Goal: Task Accomplishment & Management: Use online tool/utility

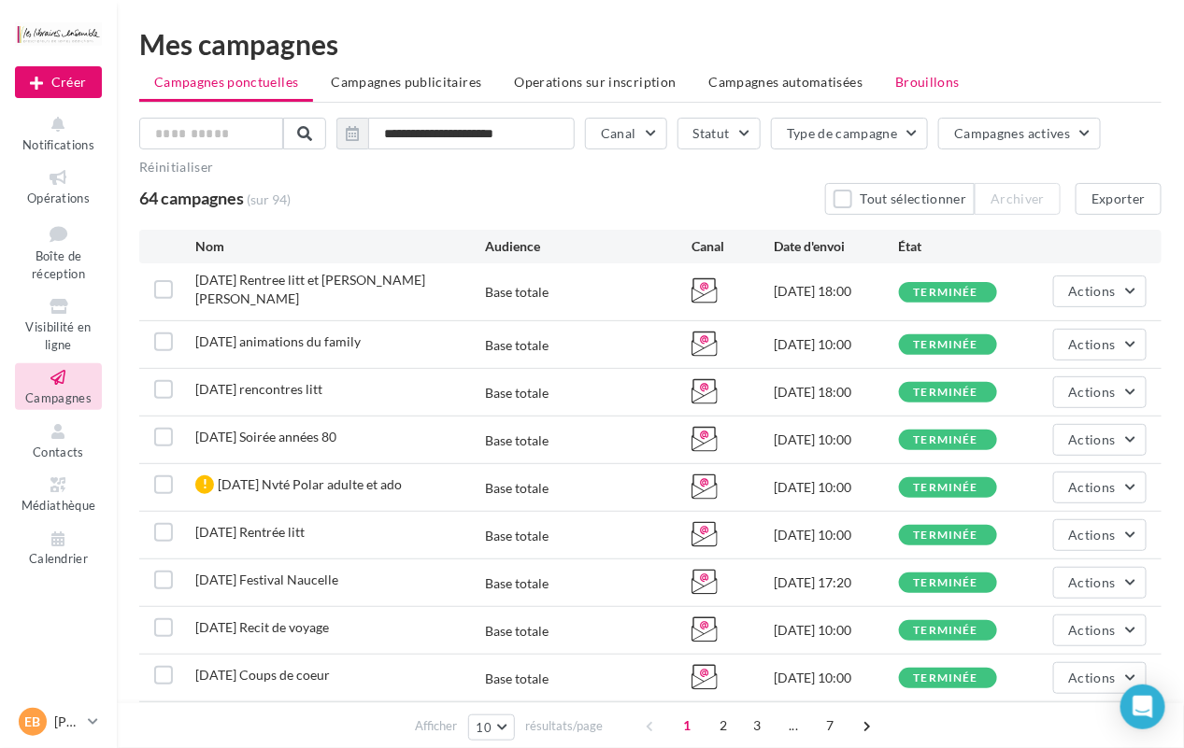
click at [913, 95] on li "Brouillons" at bounding box center [927, 82] width 94 height 34
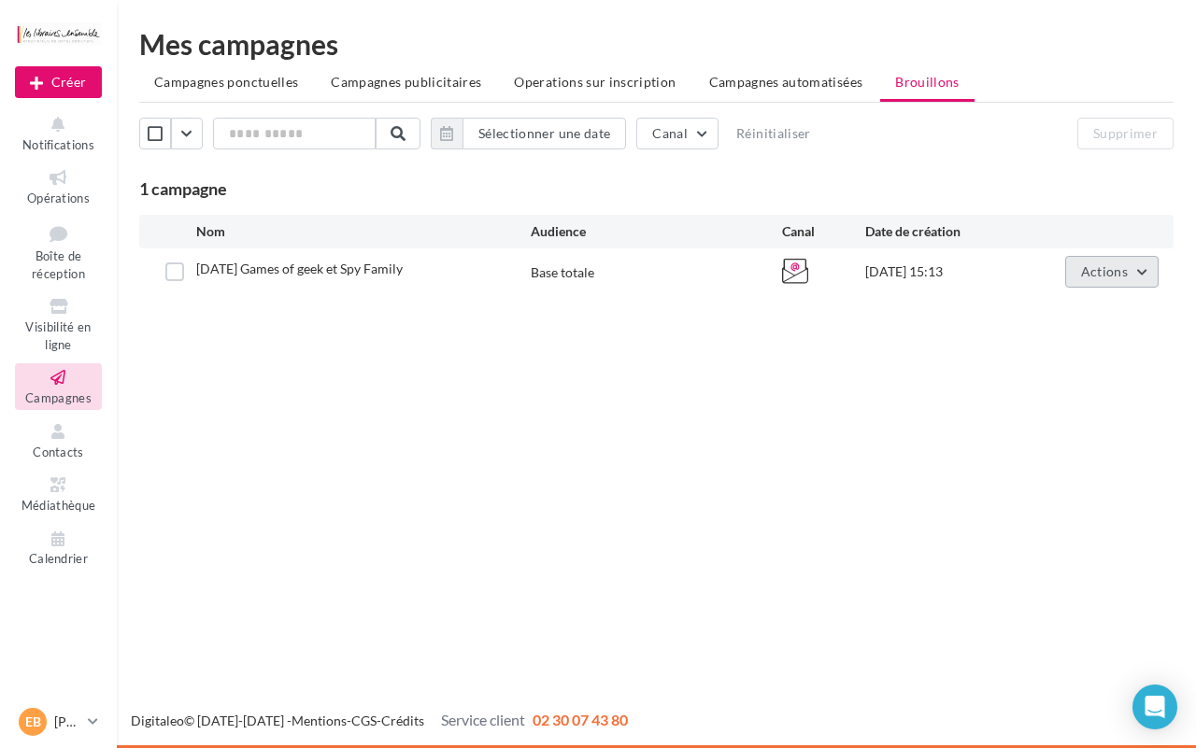
click at [1099, 267] on span "Actions" at bounding box center [1104, 271] width 47 height 16
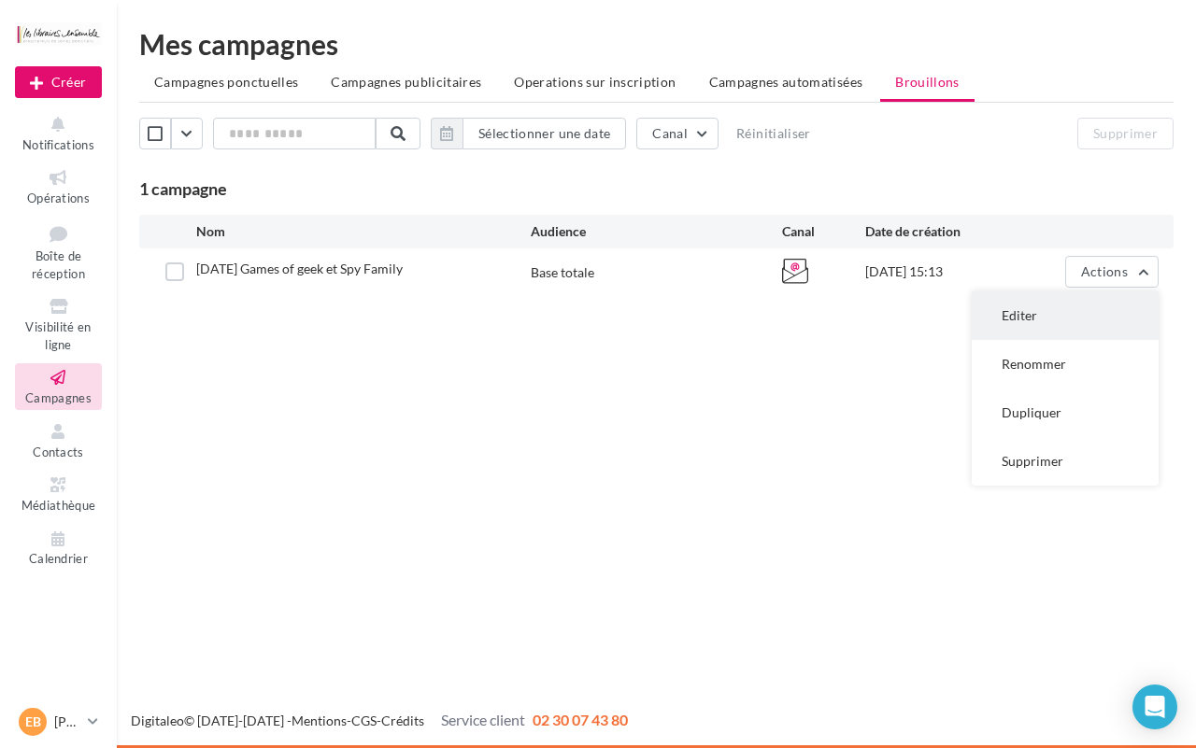
click at [1090, 314] on button "Editer" at bounding box center [1065, 316] width 187 height 49
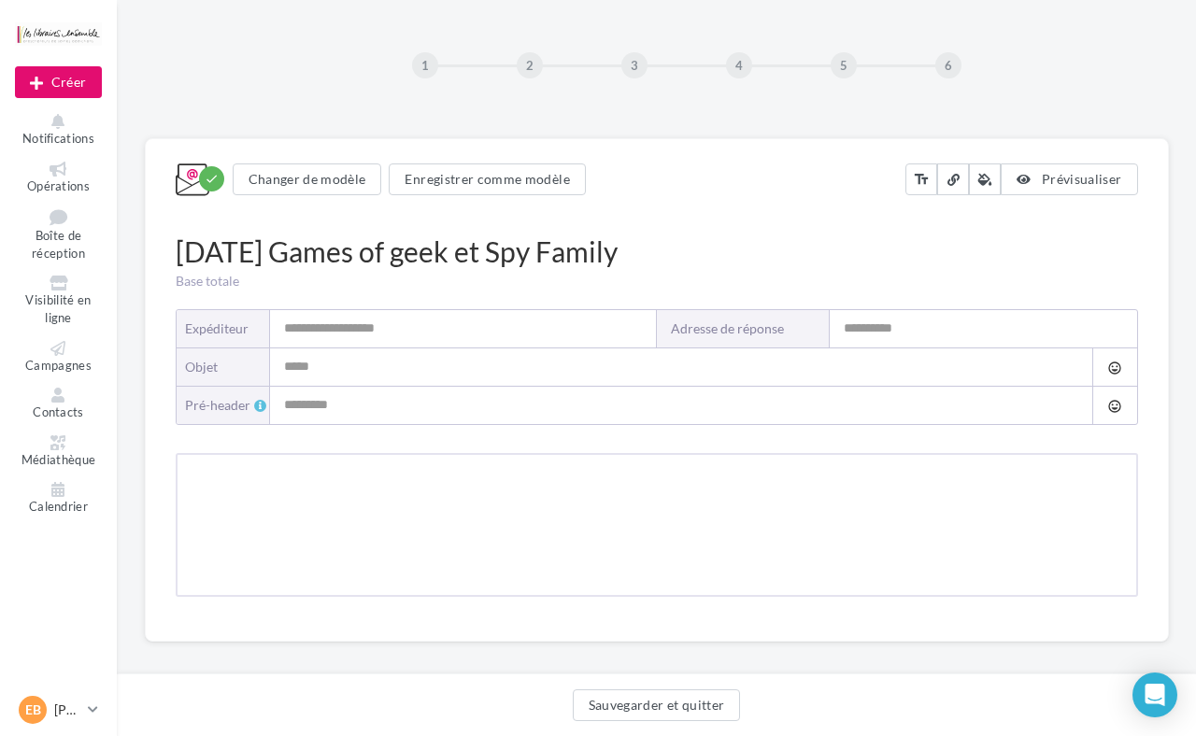
type input "**********"
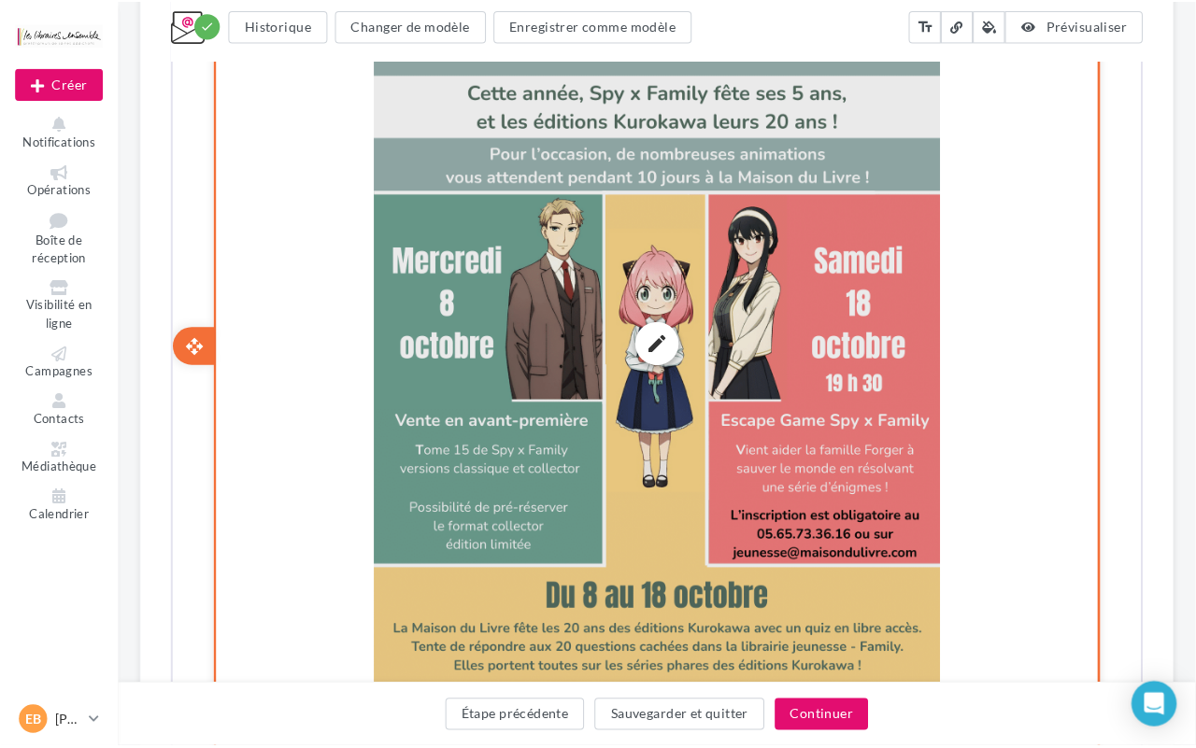
scroll to position [1553, 0]
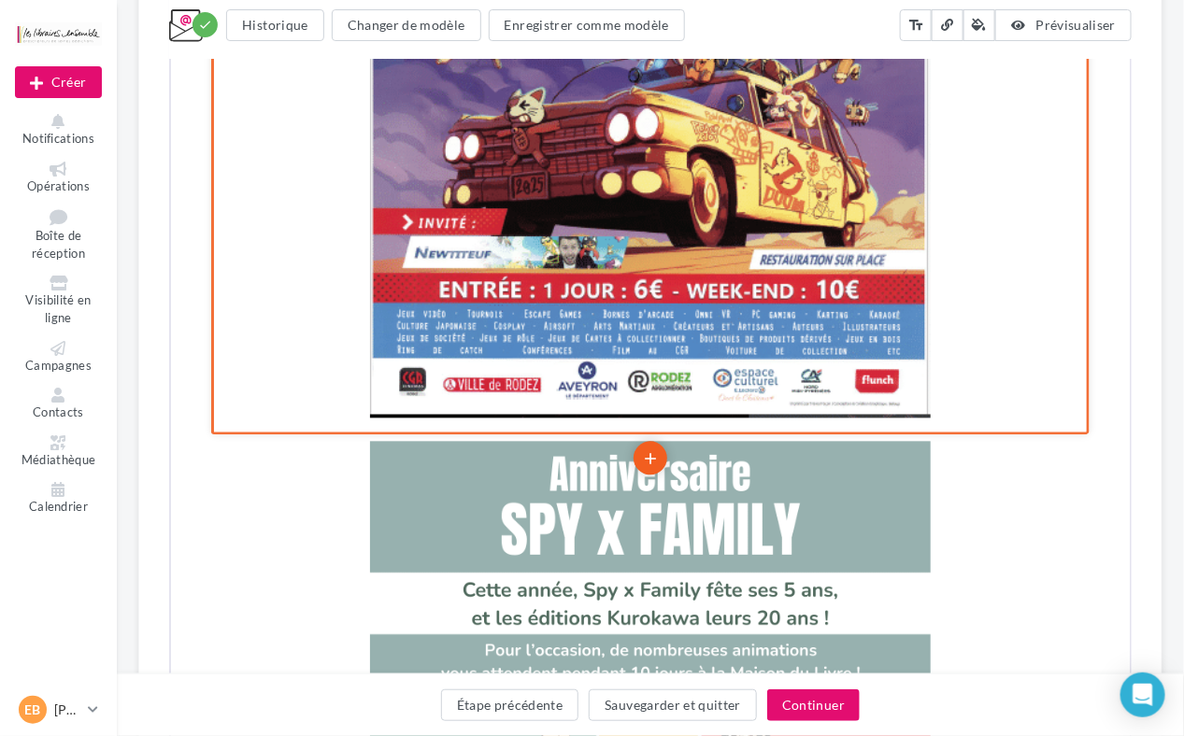
click at [655, 442] on icon "add" at bounding box center [647, 458] width 19 height 32
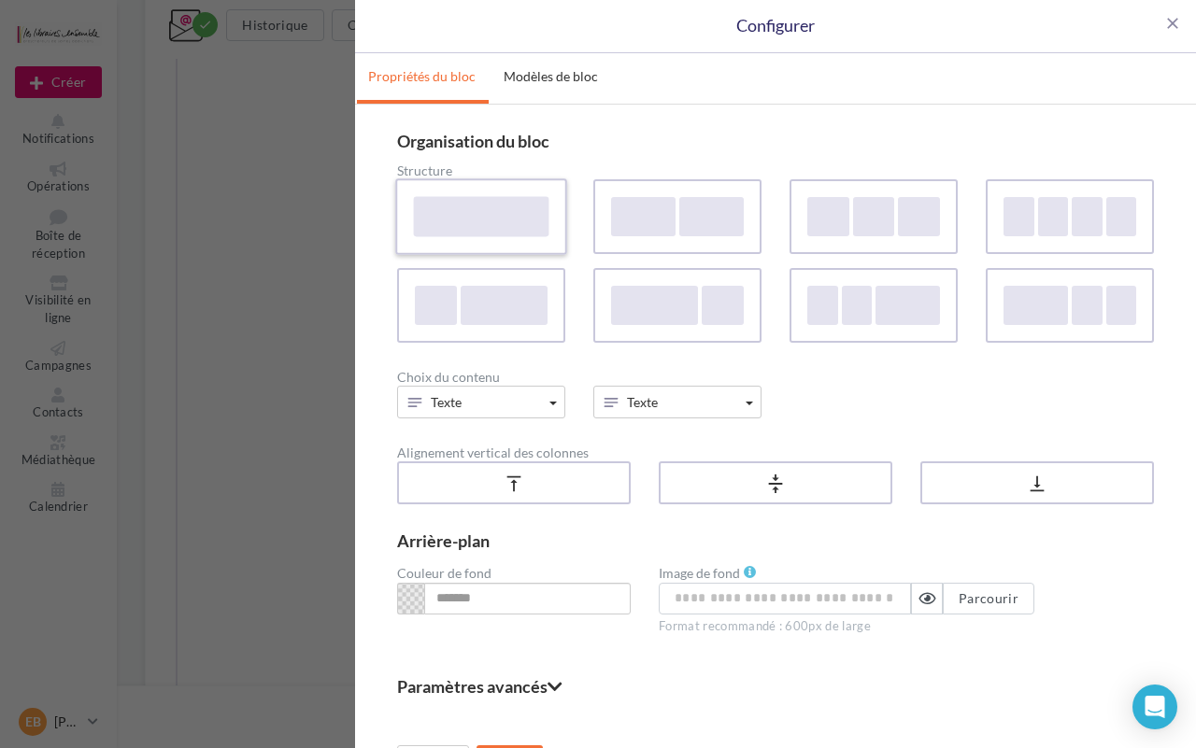
click at [500, 201] on div at bounding box center [481, 216] width 135 height 40
click at [526, 408] on button "Texte" at bounding box center [481, 402] width 168 height 33
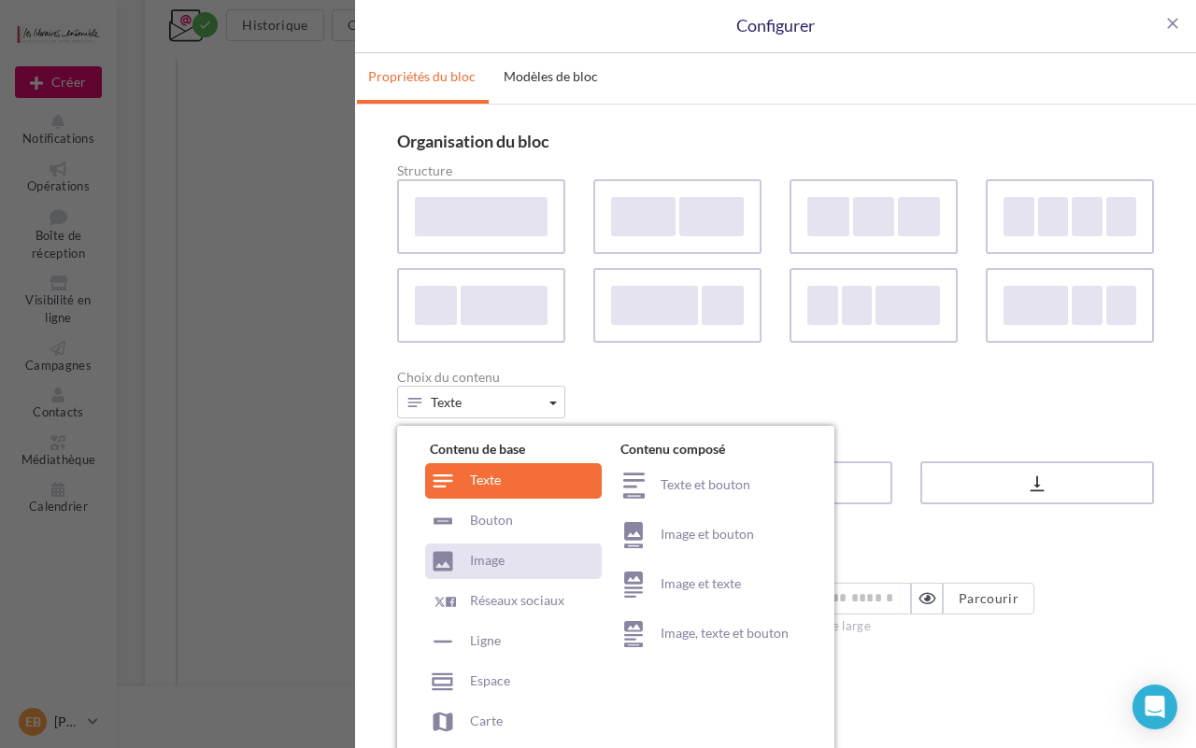
click at [523, 562] on div "Image" at bounding box center [513, 562] width 177 height 36
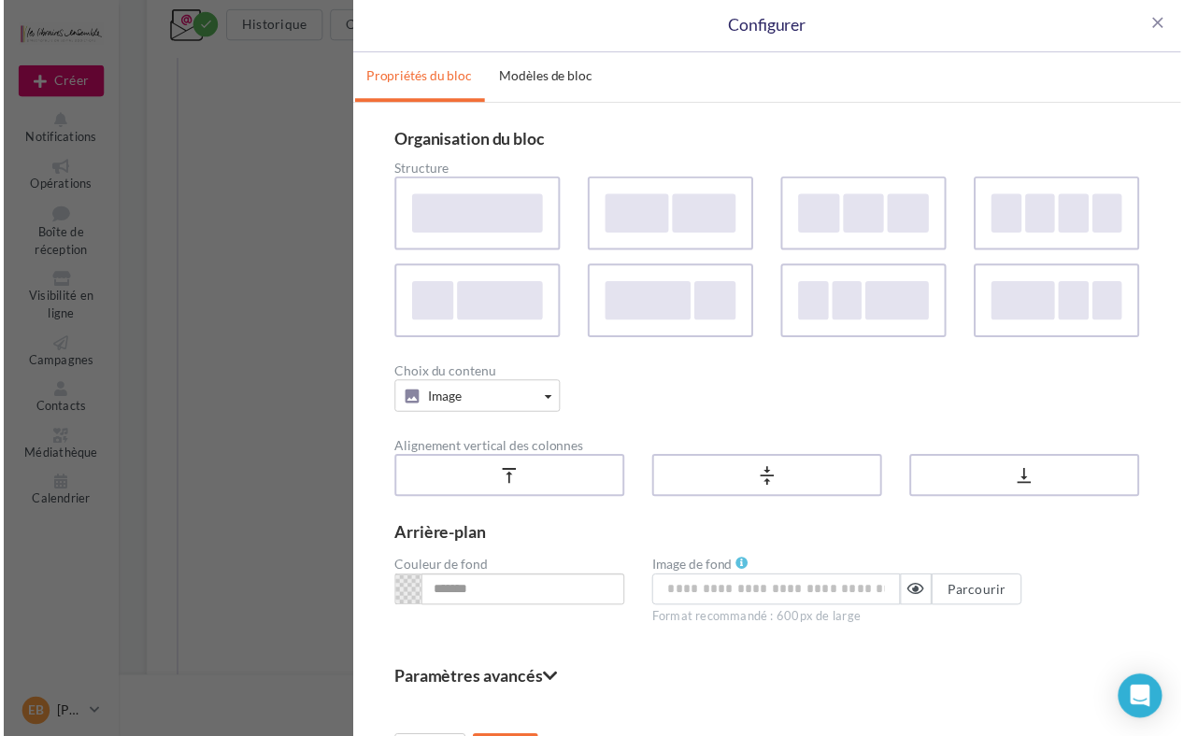
scroll to position [43, 0]
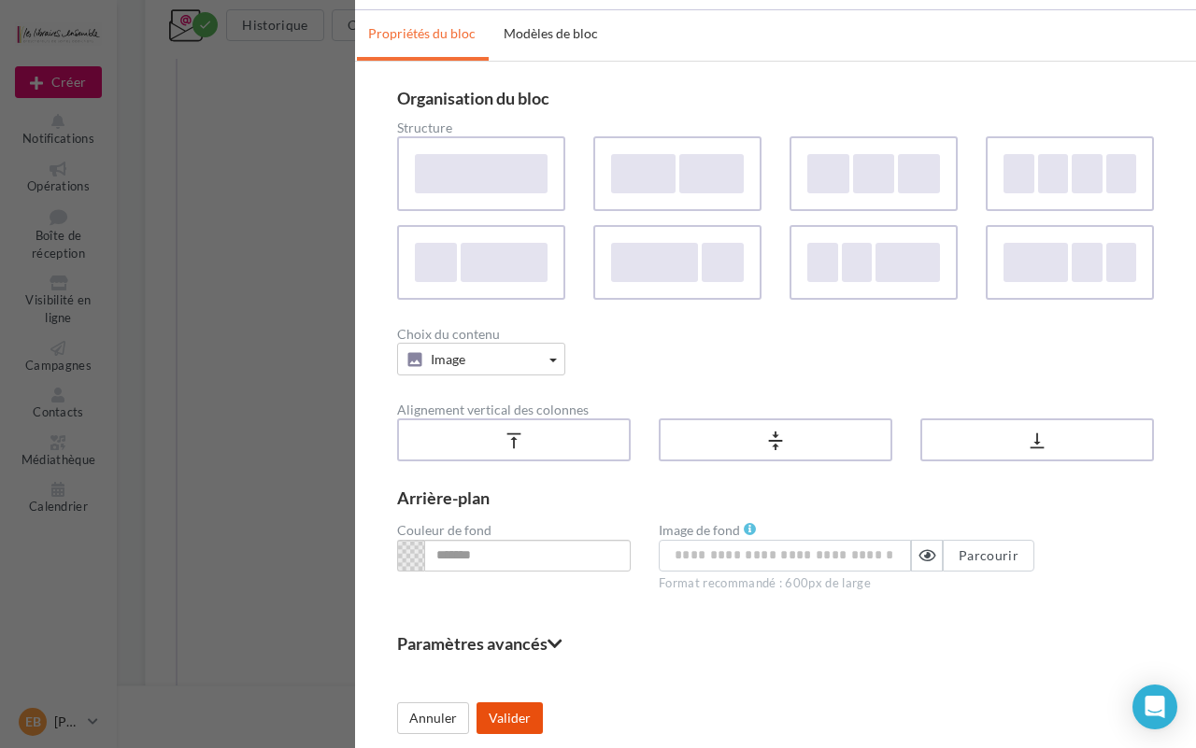
click at [505, 716] on button "Valider" at bounding box center [510, 719] width 66 height 32
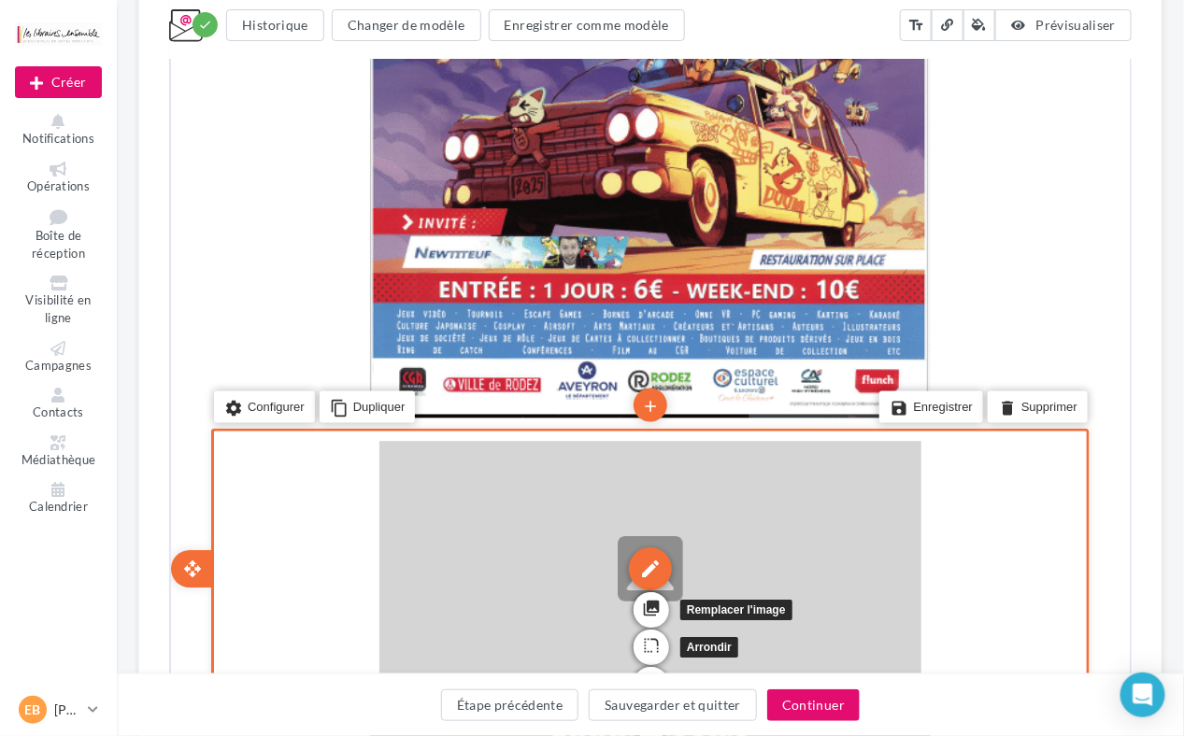
click at [650, 550] on div "edit" at bounding box center [647, 567] width 43 height 43
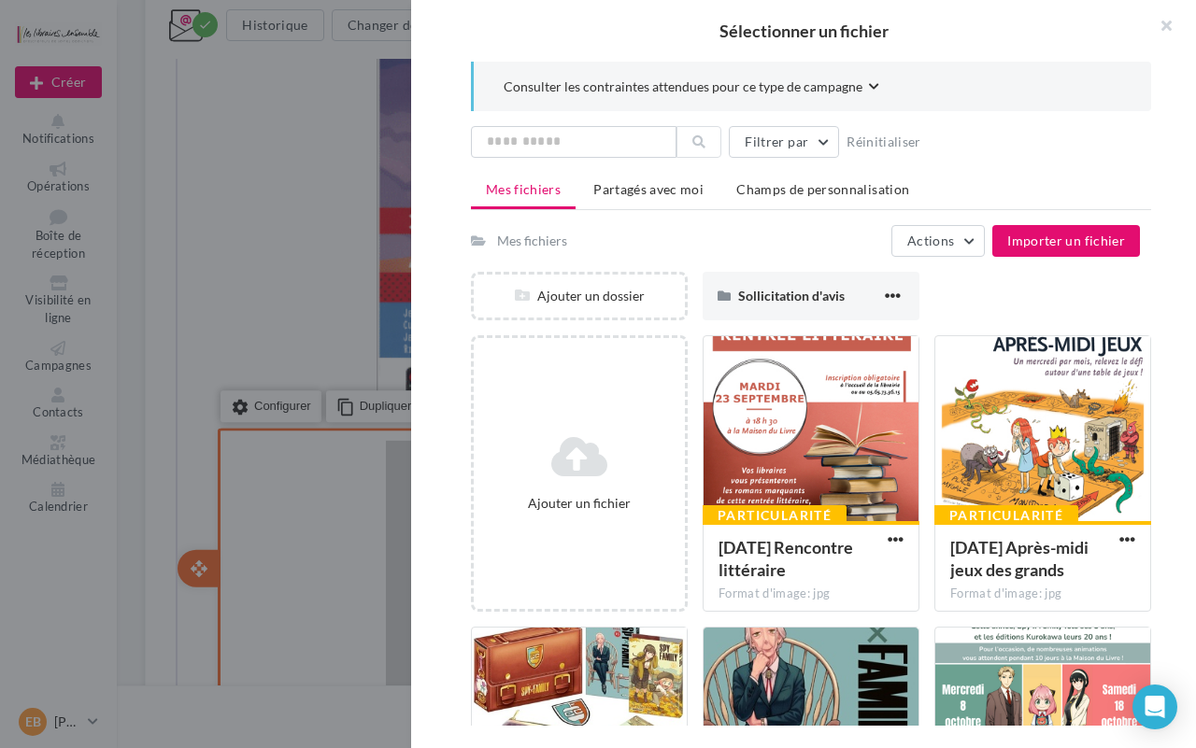
click at [652, 551] on div "Ajouter un fichier" at bounding box center [579, 473] width 217 height 277
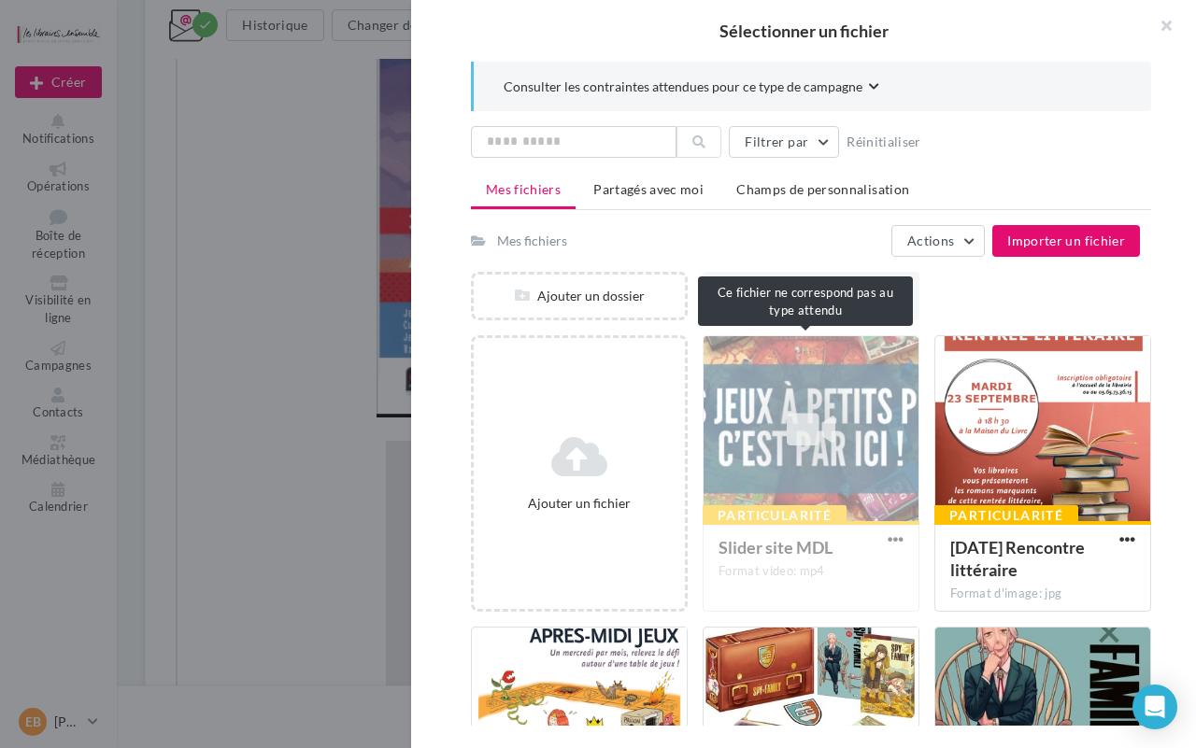
click at [839, 439] on div "Particularité Slider site MDL Format video: mp4" at bounding box center [811, 473] width 217 height 277
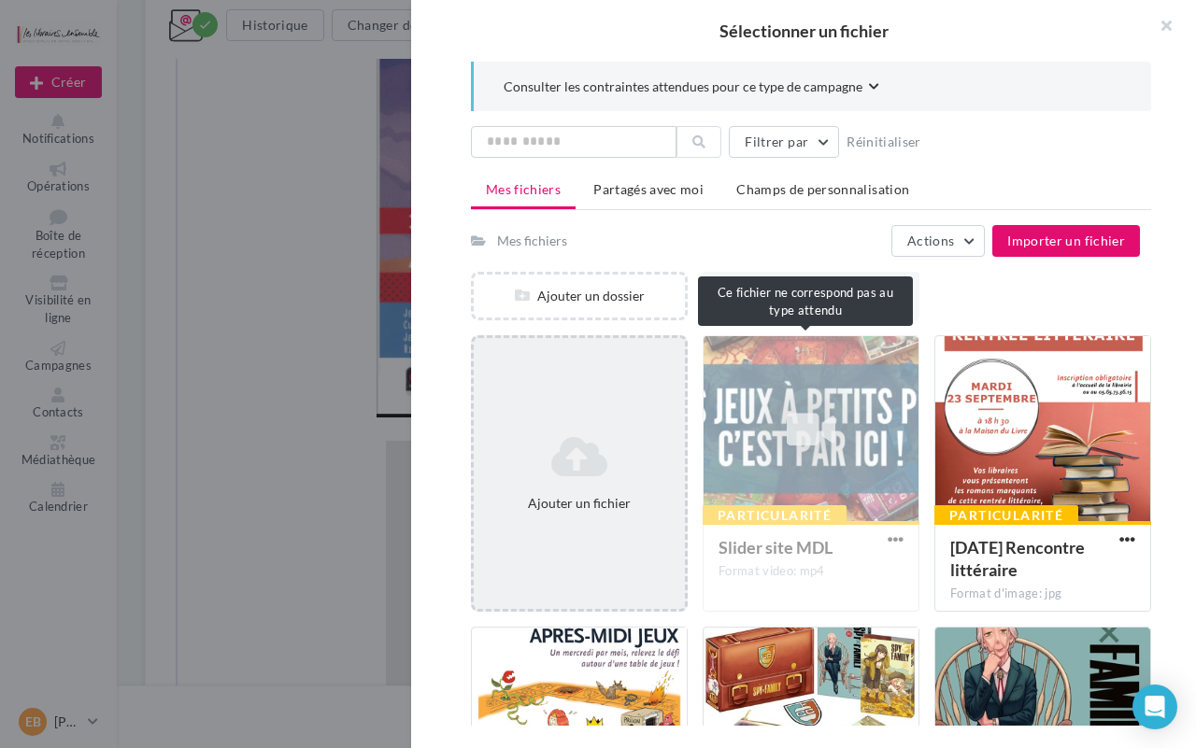
click at [586, 440] on icon at bounding box center [579, 456] width 196 height 45
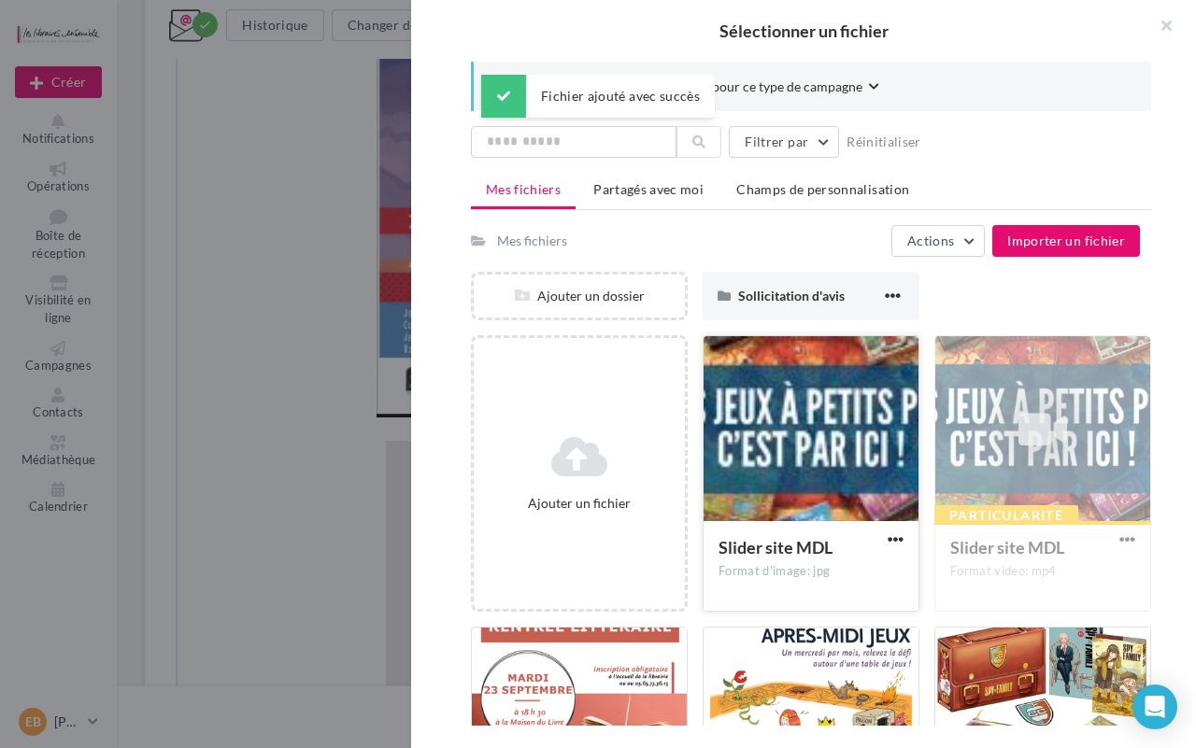
click at [810, 413] on div at bounding box center [811, 429] width 215 height 187
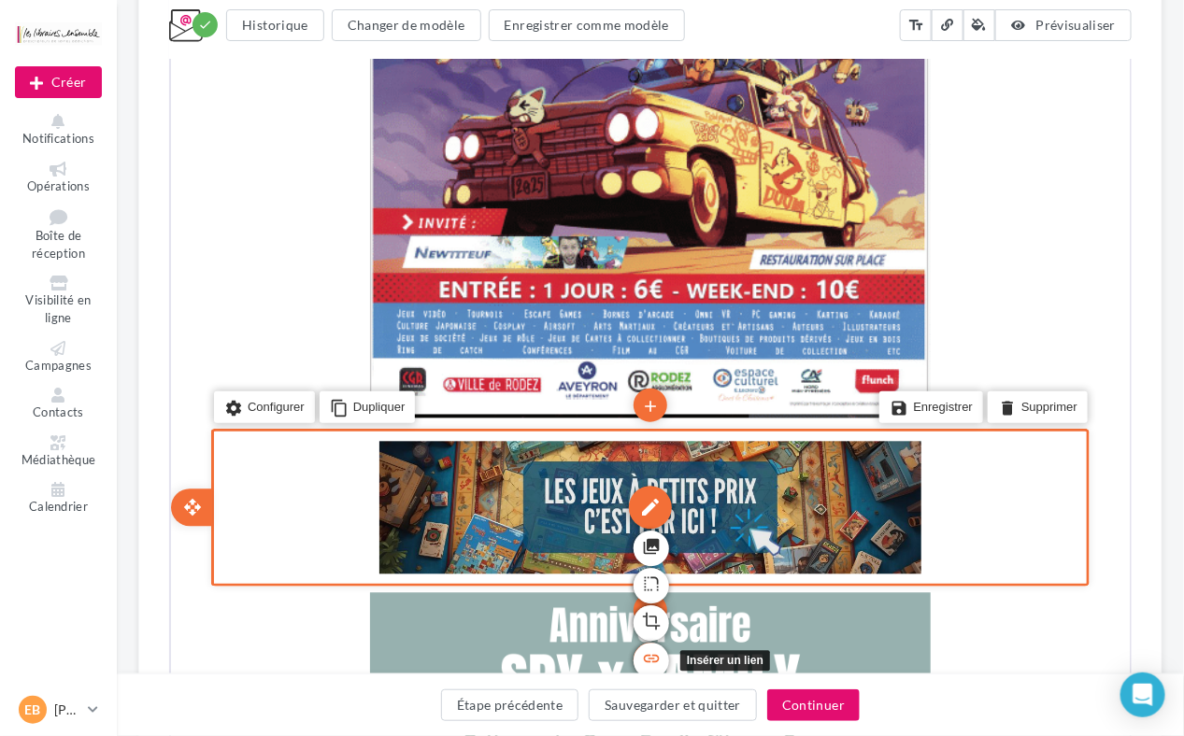
click at [650, 642] on icon "link" at bounding box center [648, 658] width 19 height 32
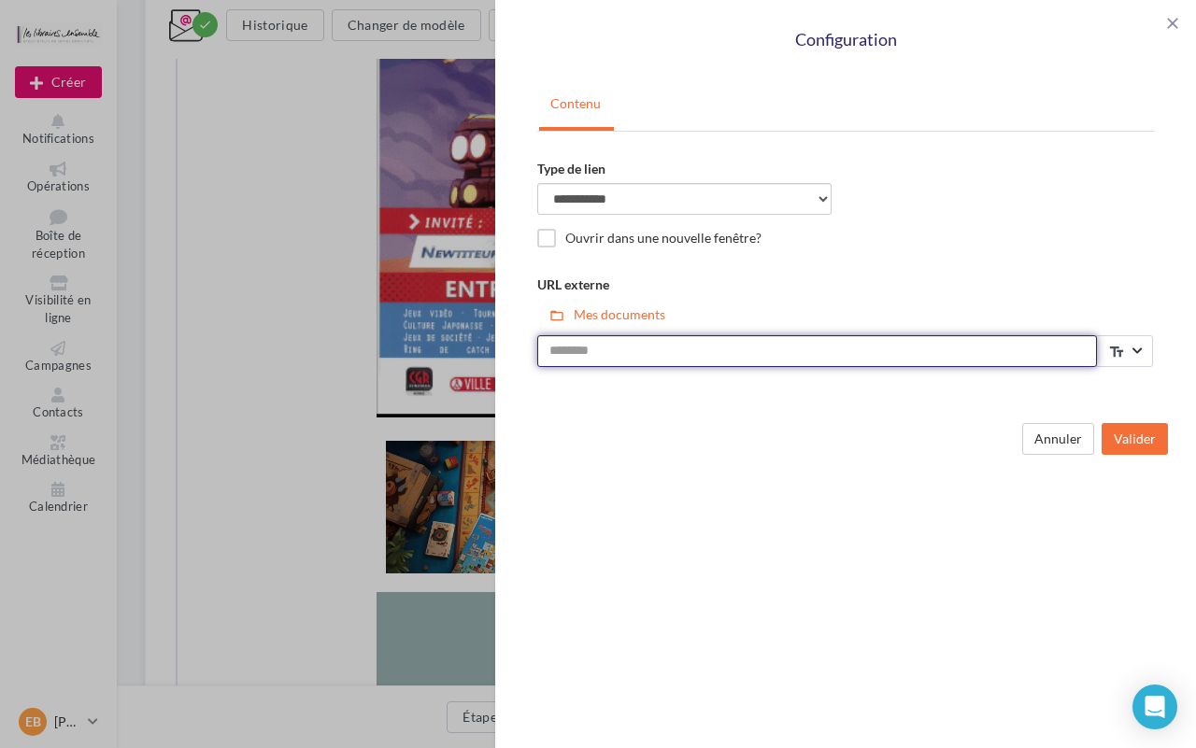
click at [683, 361] on input "URL externe" at bounding box center [817, 351] width 560 height 32
paste input "**********"
type input "**********"
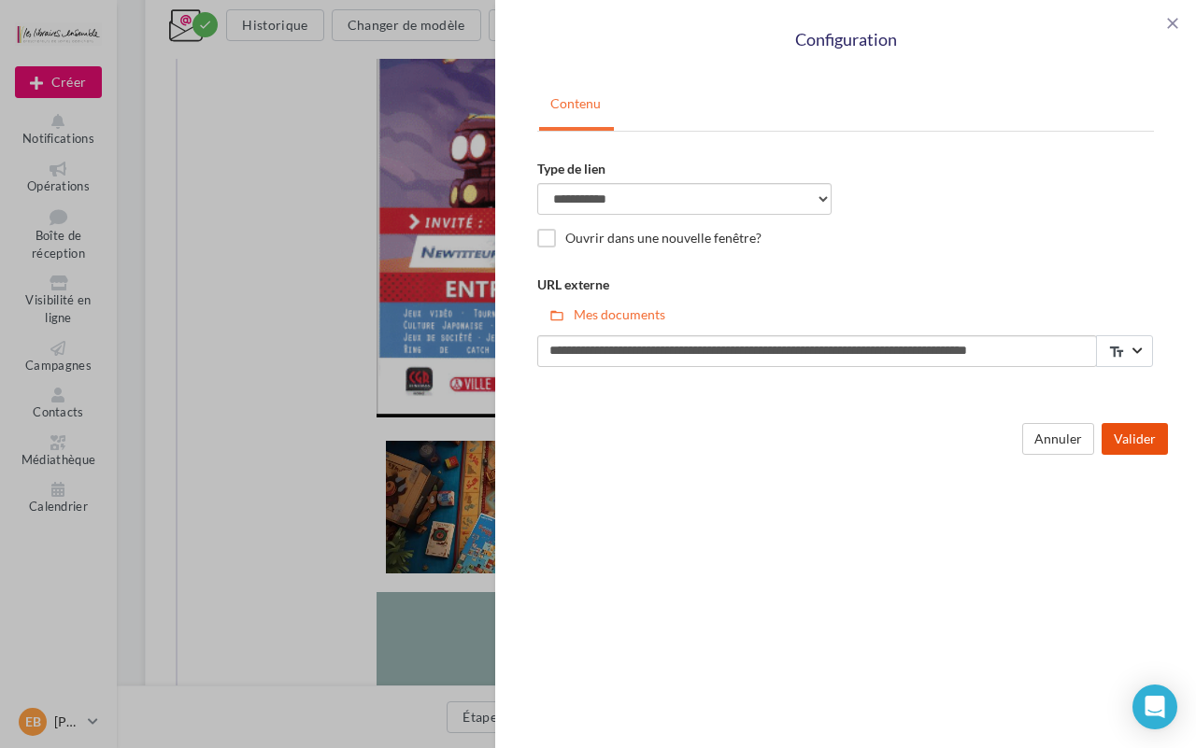
click at [1118, 434] on button "Valider" at bounding box center [1135, 439] width 66 height 32
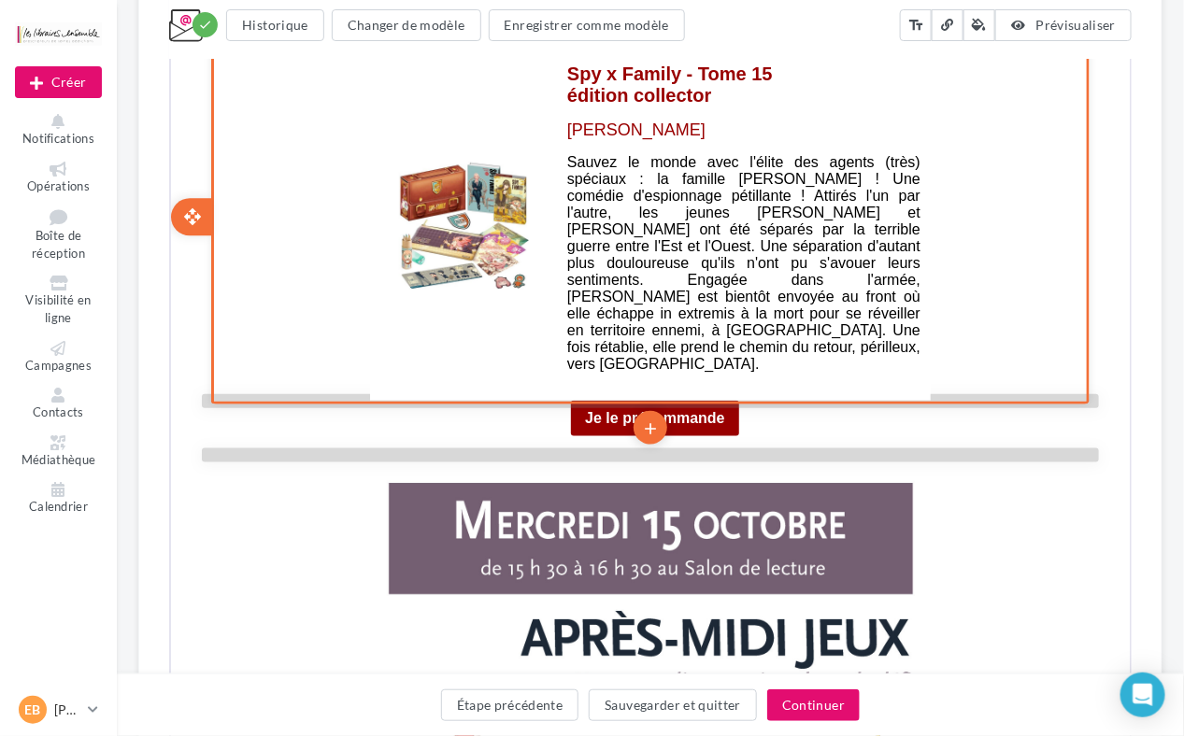
scroll to position [3444, 0]
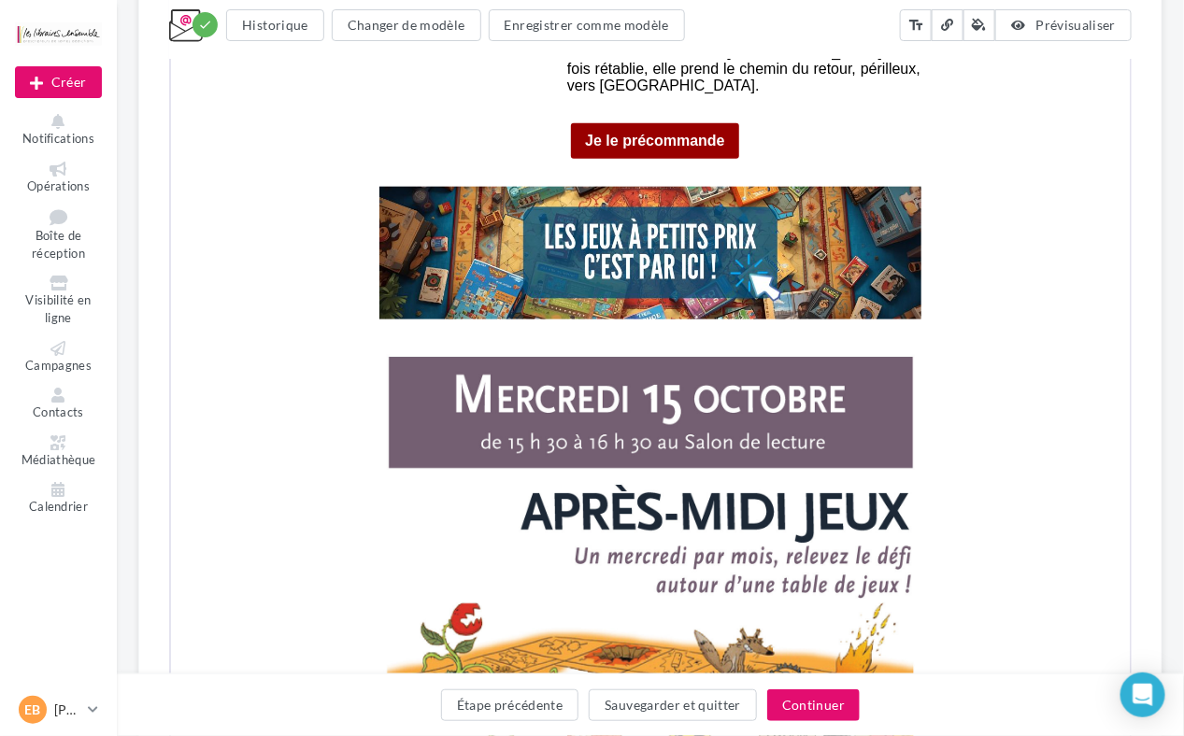
click at [612, 718] on button "Sauvegarder et quitter" at bounding box center [673, 706] width 168 height 32
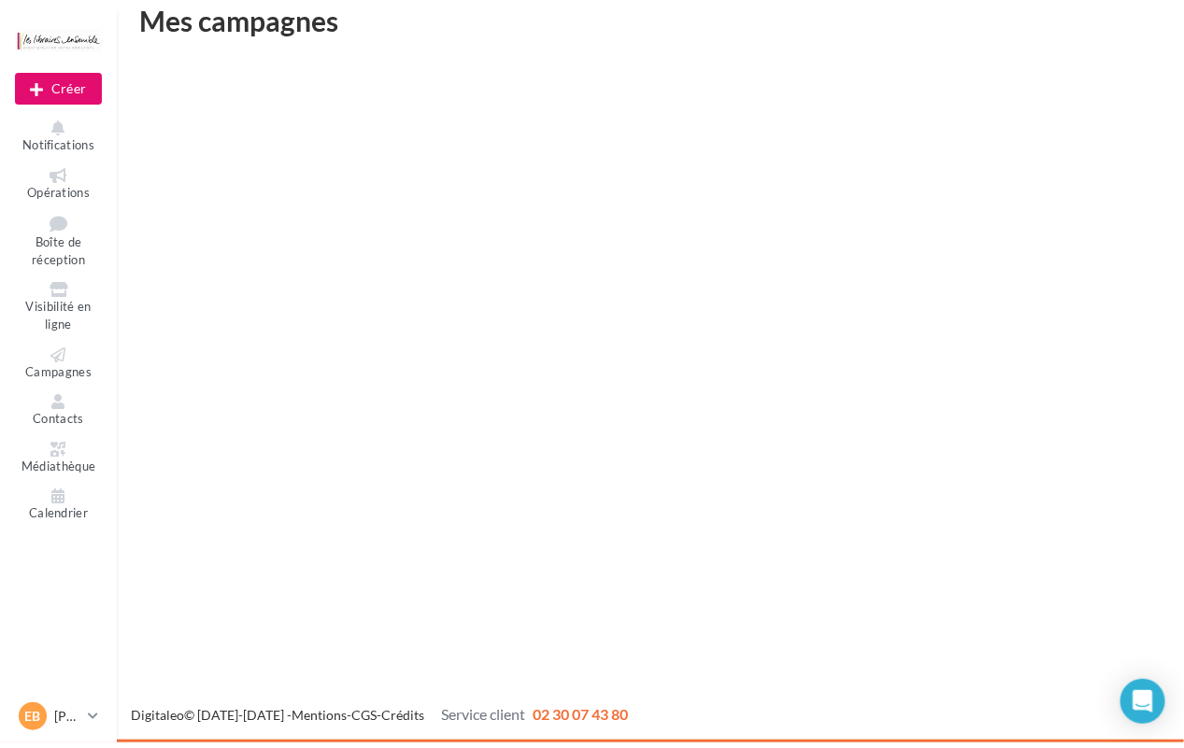
scroll to position [30, 0]
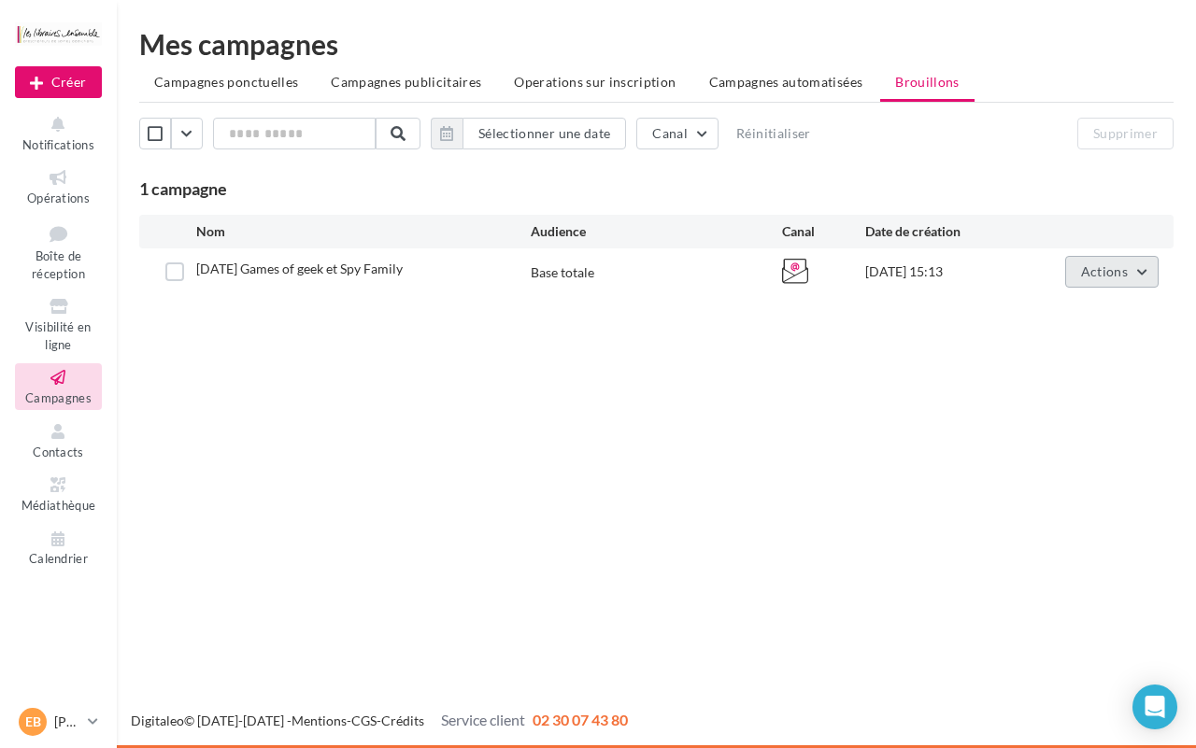
click at [1099, 278] on button "Actions" at bounding box center [1111, 272] width 93 height 32
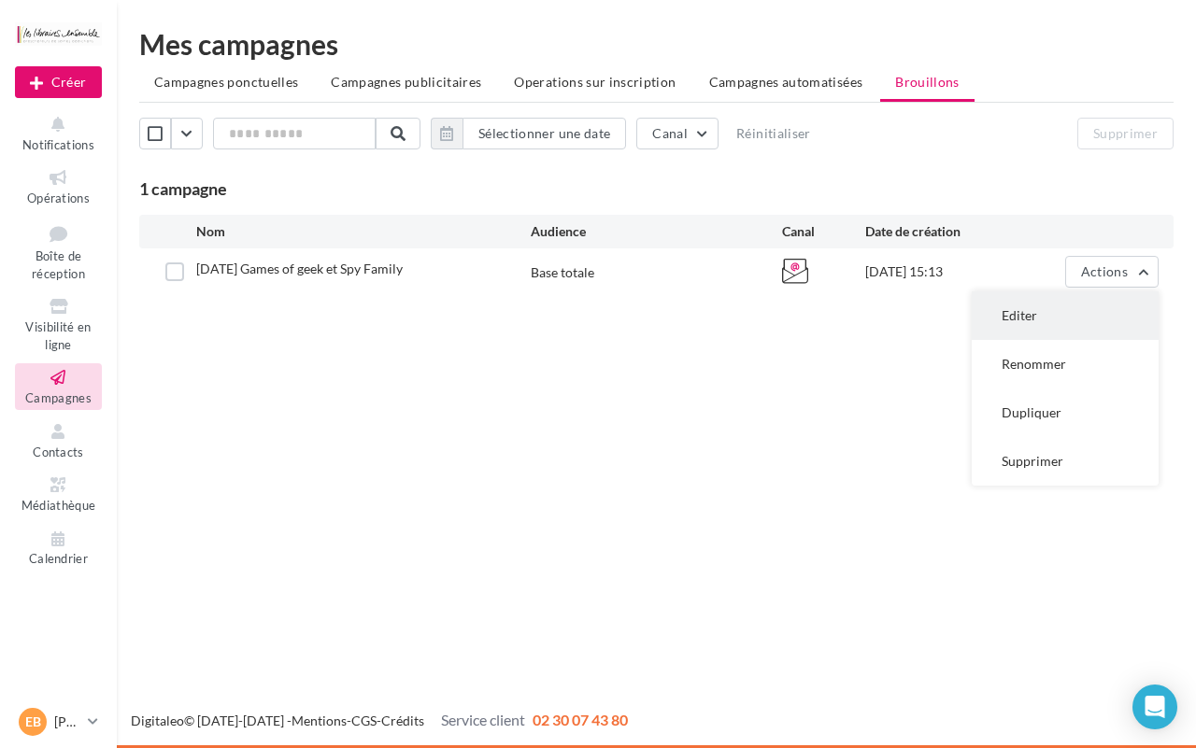
click at [1068, 315] on button "Editer" at bounding box center [1065, 316] width 187 height 49
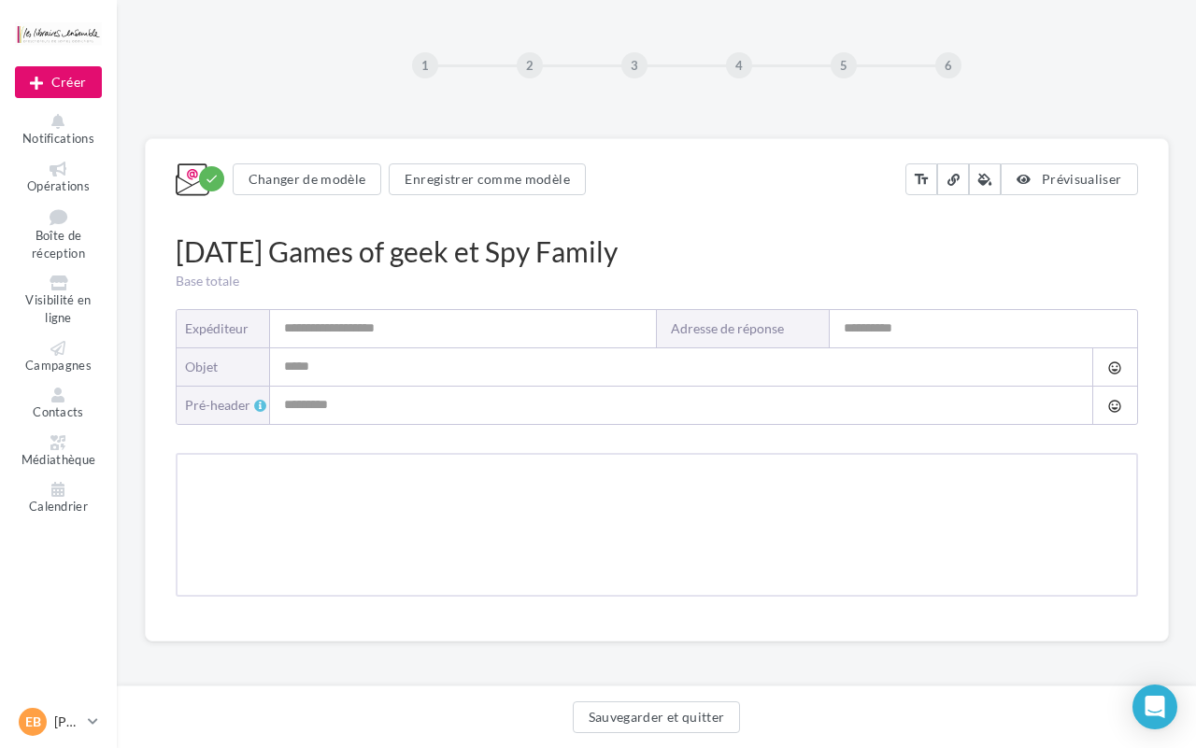
type input "**********"
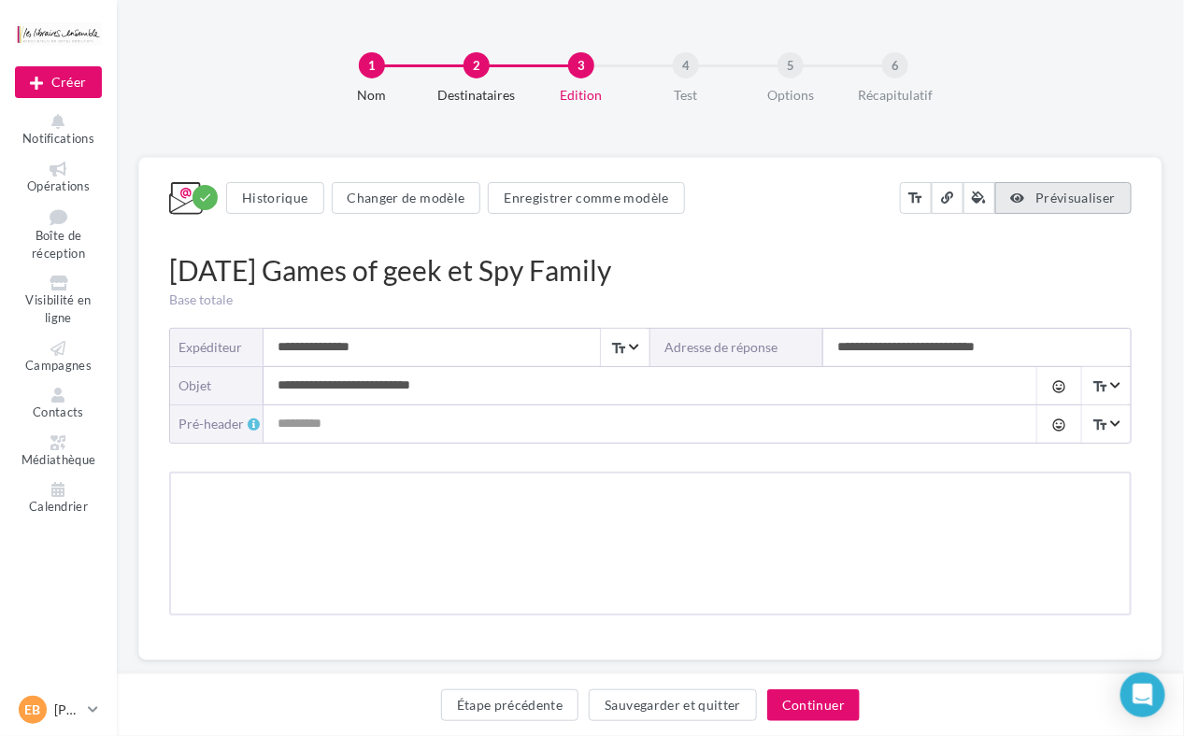
click at [1047, 197] on span "Prévisualiser" at bounding box center [1075, 198] width 80 height 16
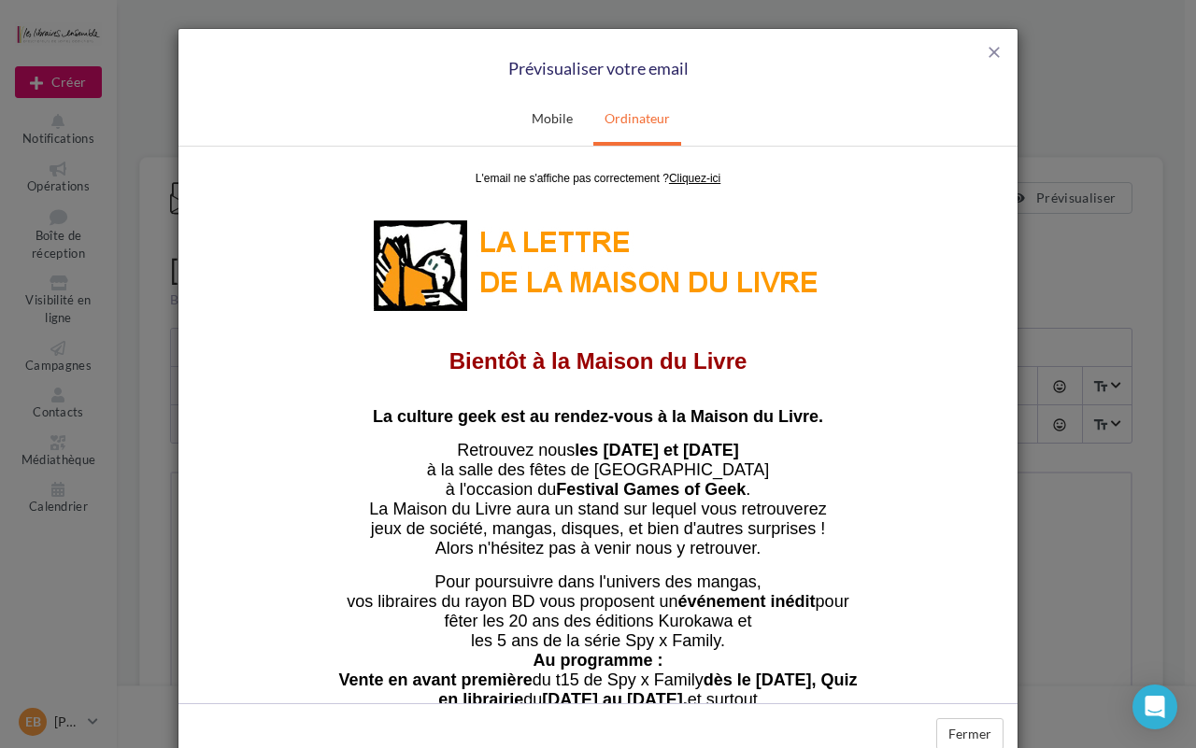
scroll to position [124, 0]
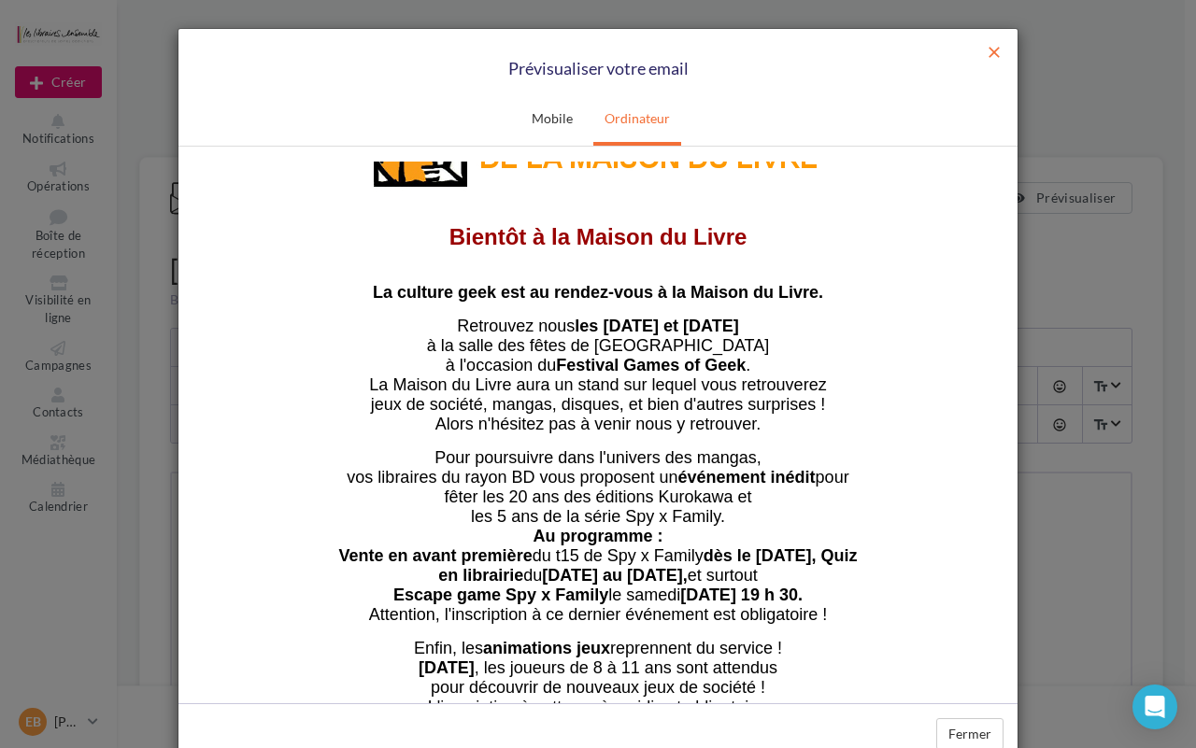
click at [991, 54] on span "close" at bounding box center [994, 52] width 19 height 19
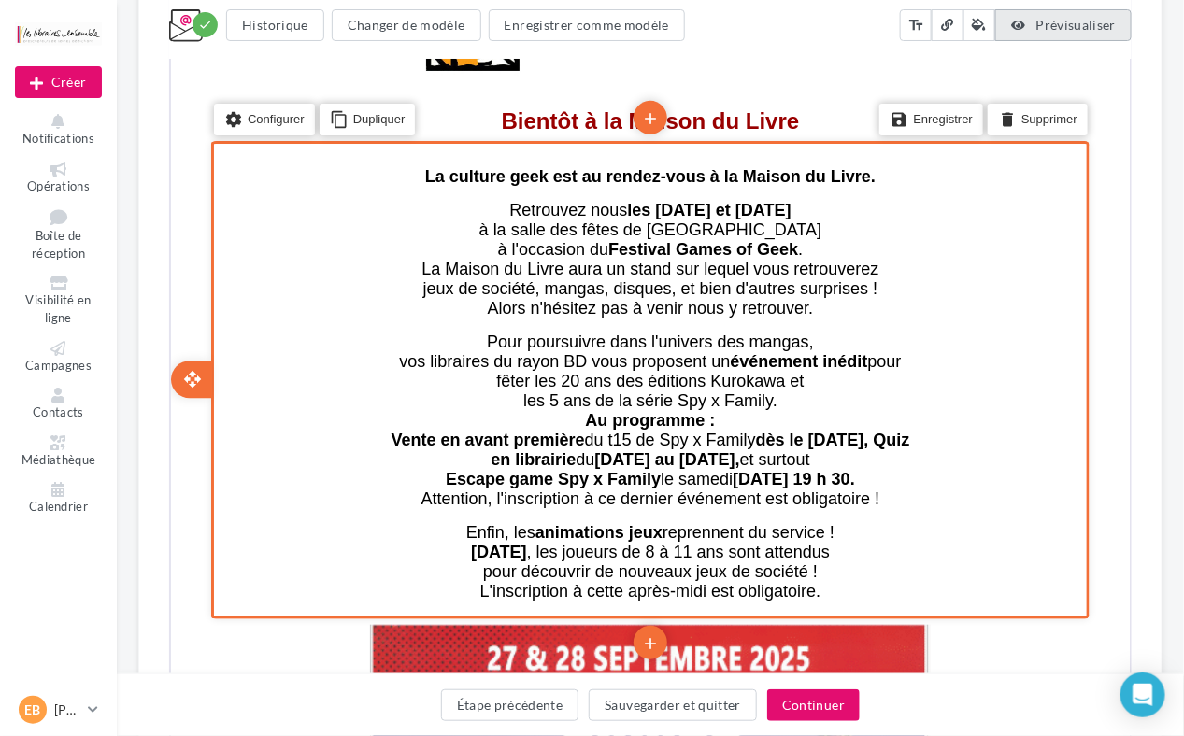
scroll to position [805, 0]
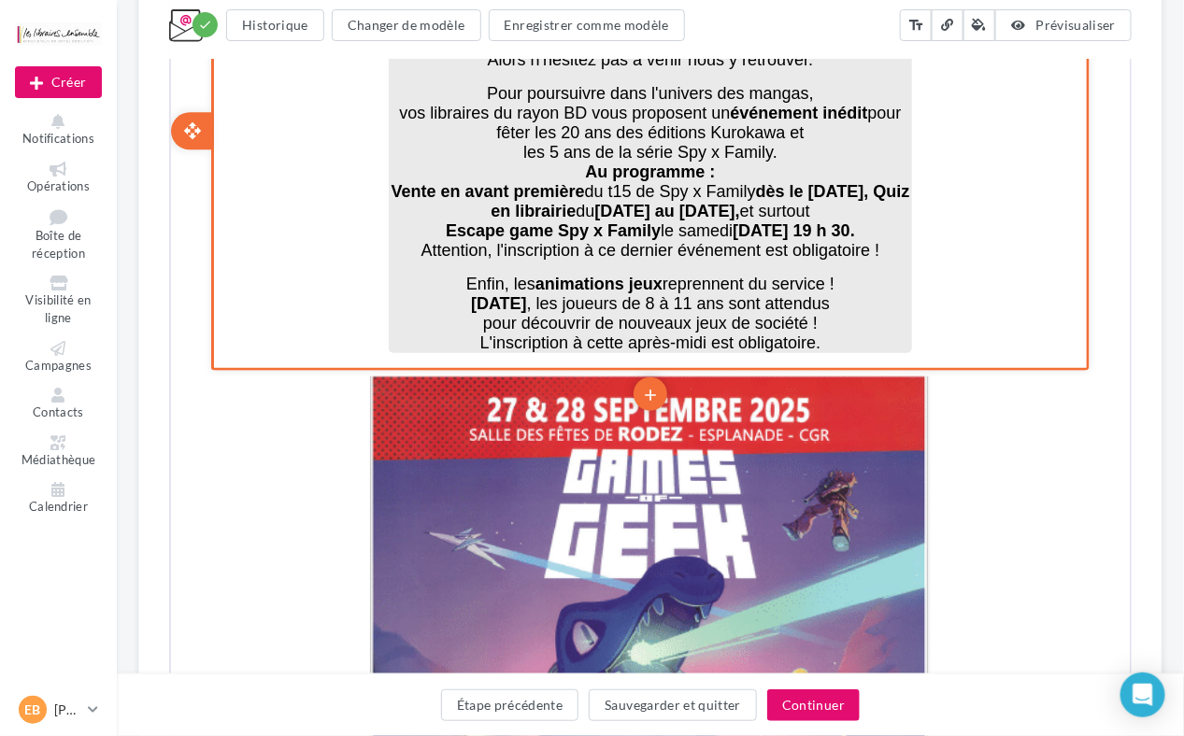
click at [529, 192] on span ", Quiz en librairie" at bounding box center [697, 199] width 419 height 38
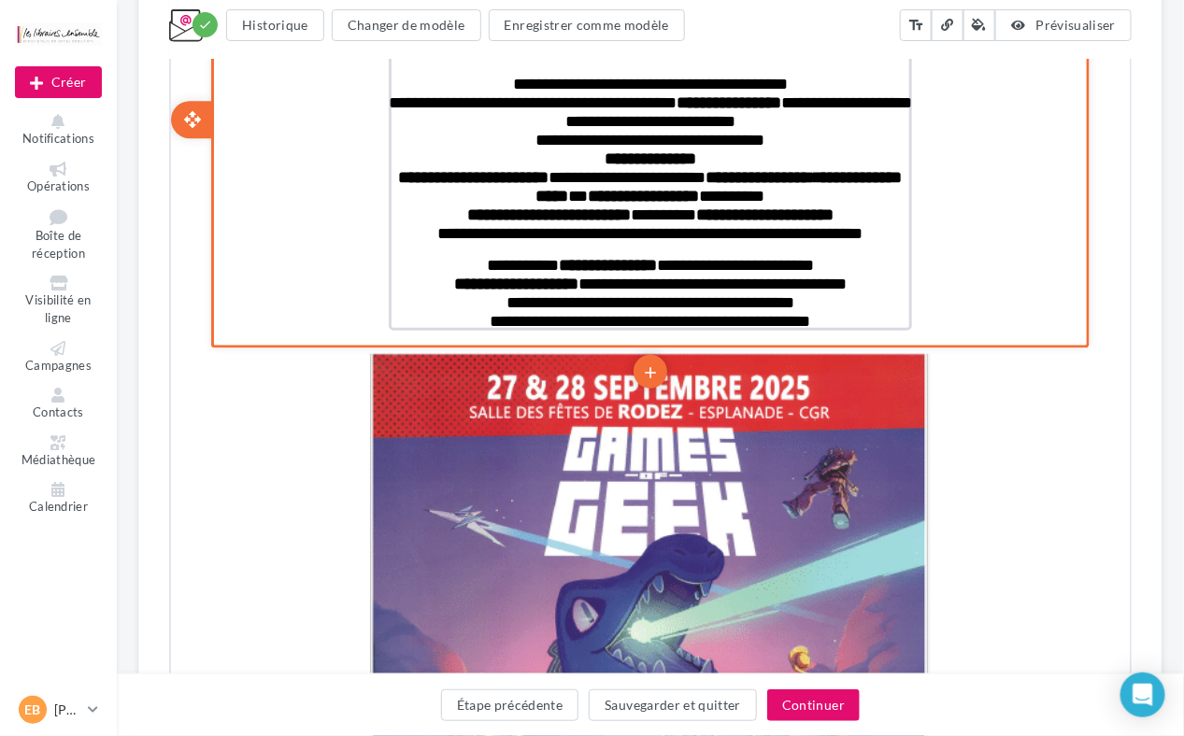
scroll to position [364, 0]
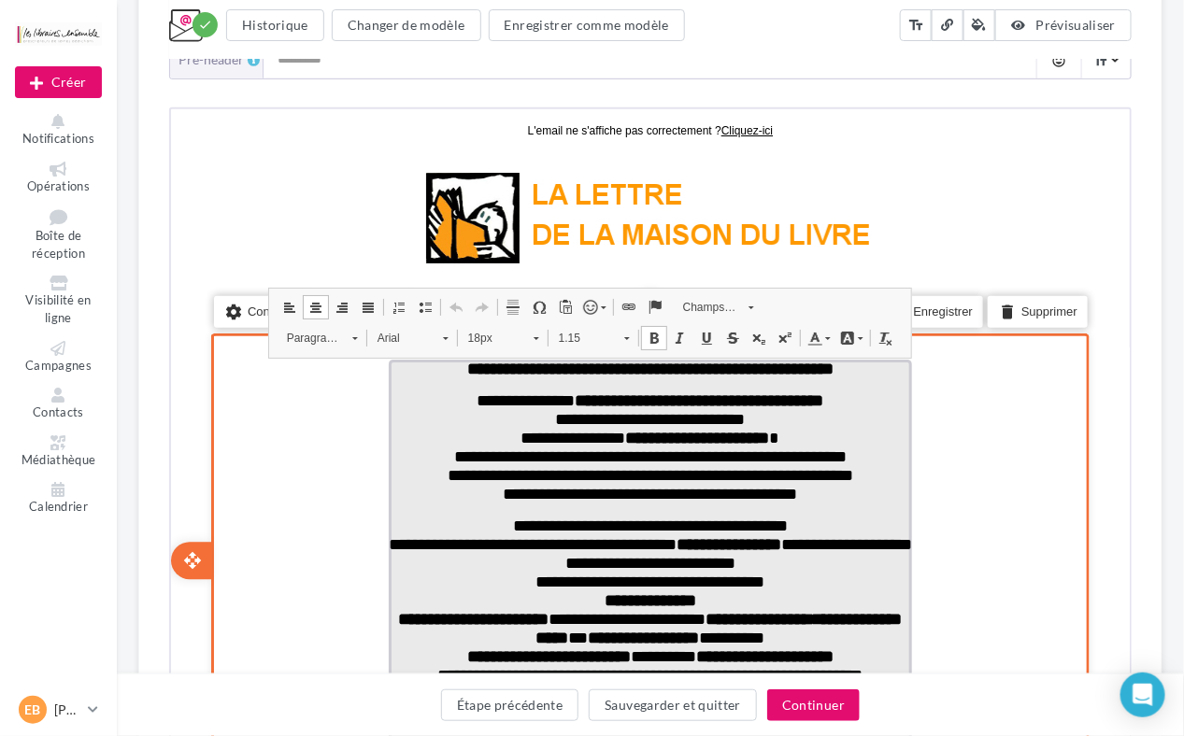
click at [637, 527] on span "**********" at bounding box center [647, 523] width 275 height 17
click at [619, 617] on span "**********" at bounding box center [678, 616] width 262 height 17
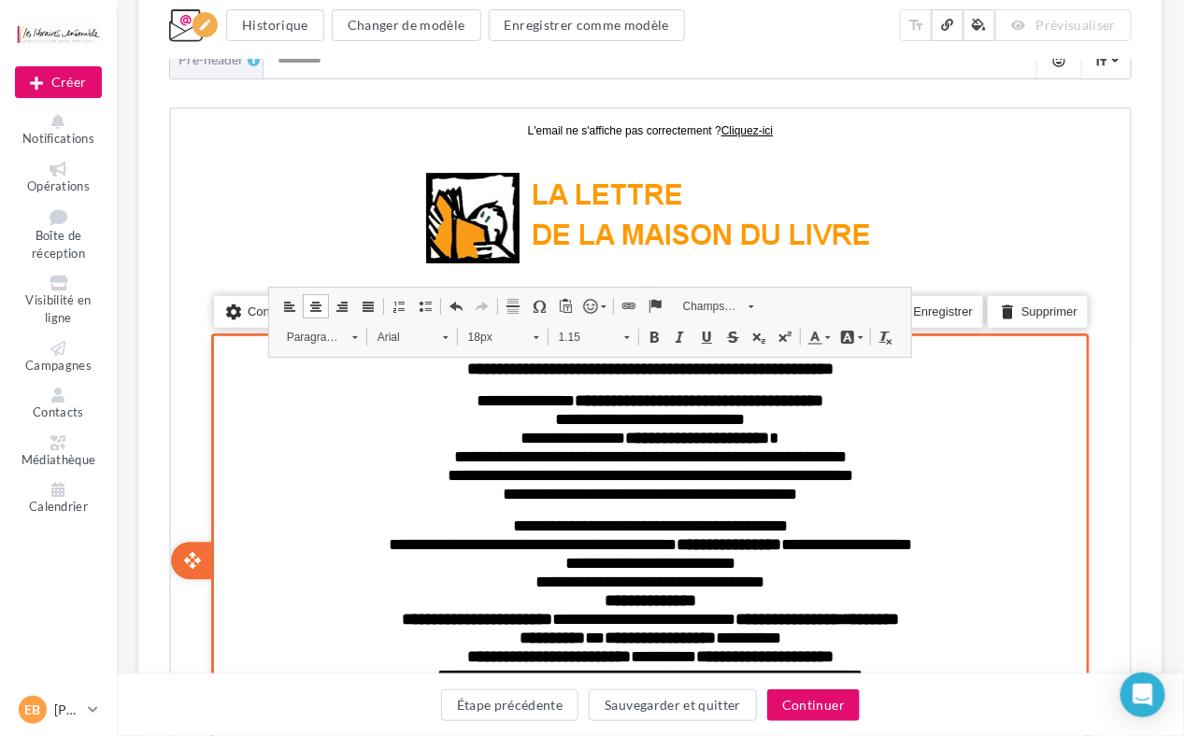
click at [976, 509] on div "settings Configurer content_copy Dupliquer add add save Enregistrer delete Supp…" at bounding box center [647, 559] width 878 height 456
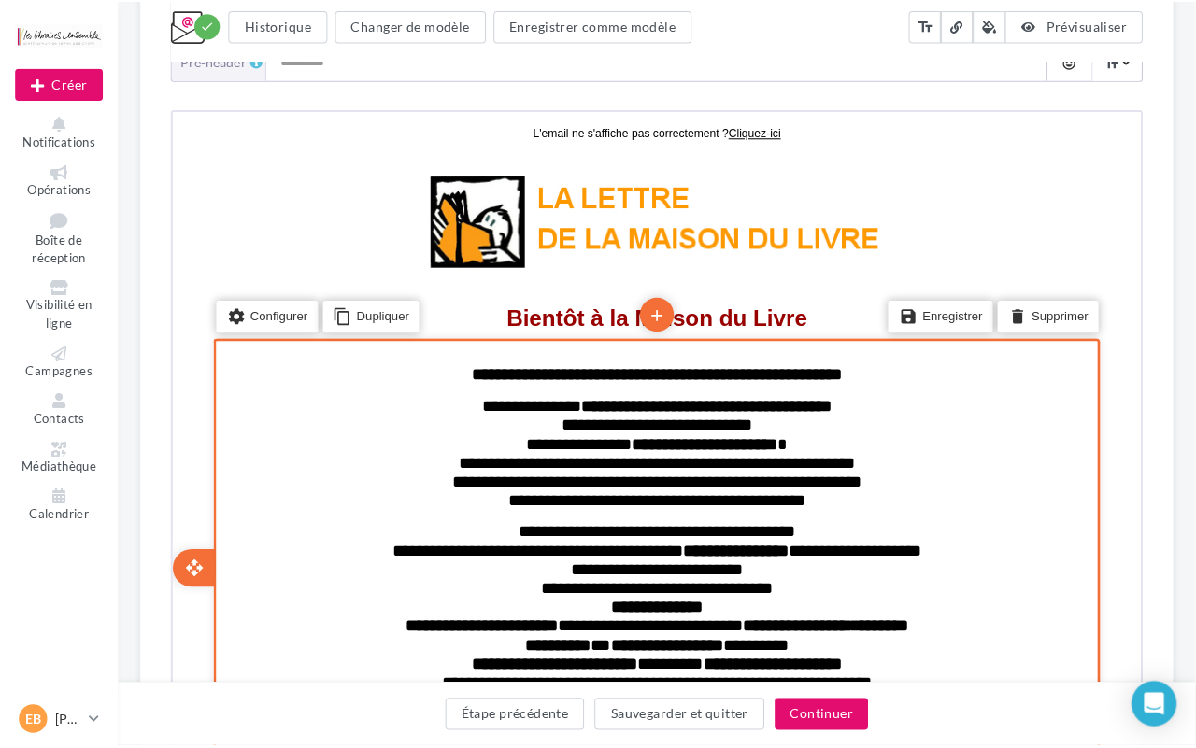
scroll to position [0, 0]
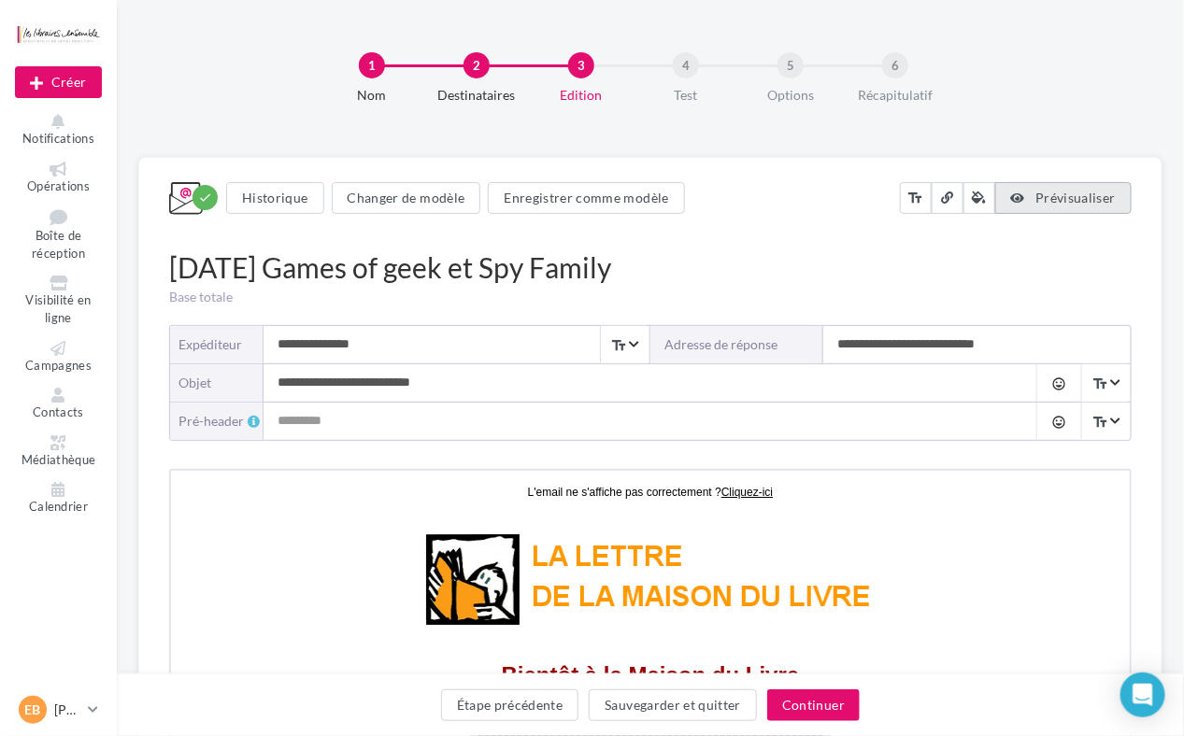
click at [1070, 188] on button "Prévisualiser" at bounding box center [1063, 198] width 136 height 32
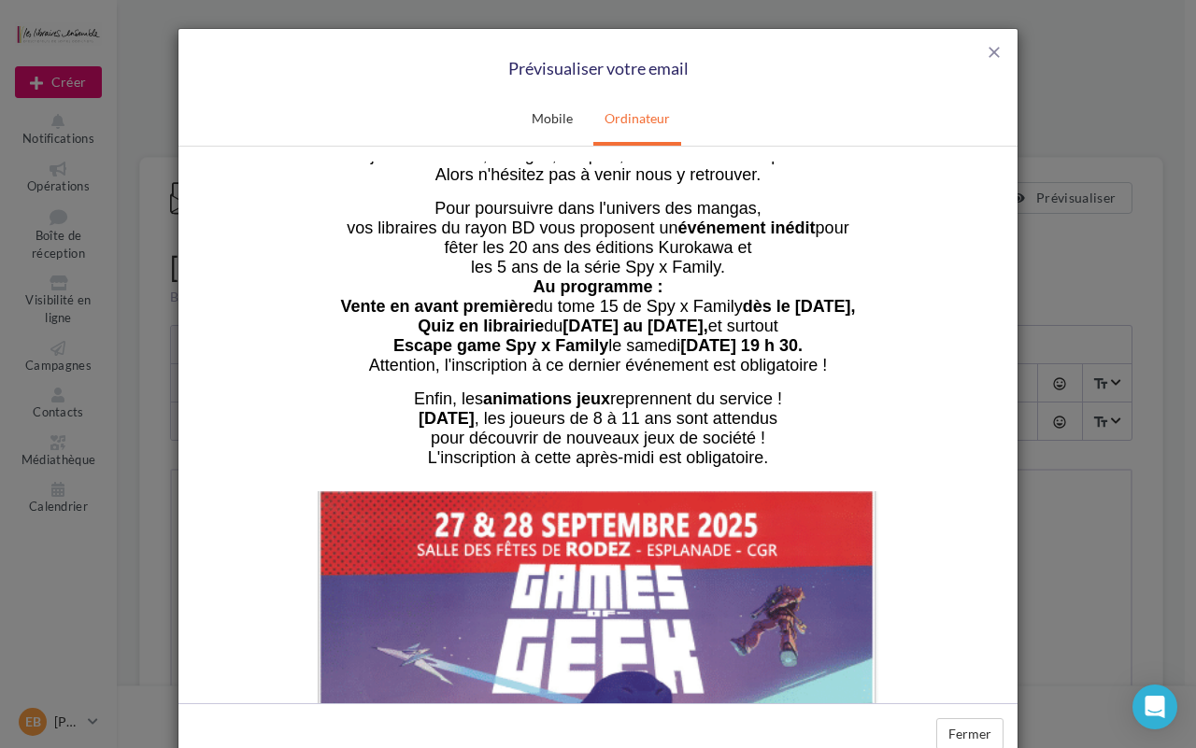
scroll to position [249, 0]
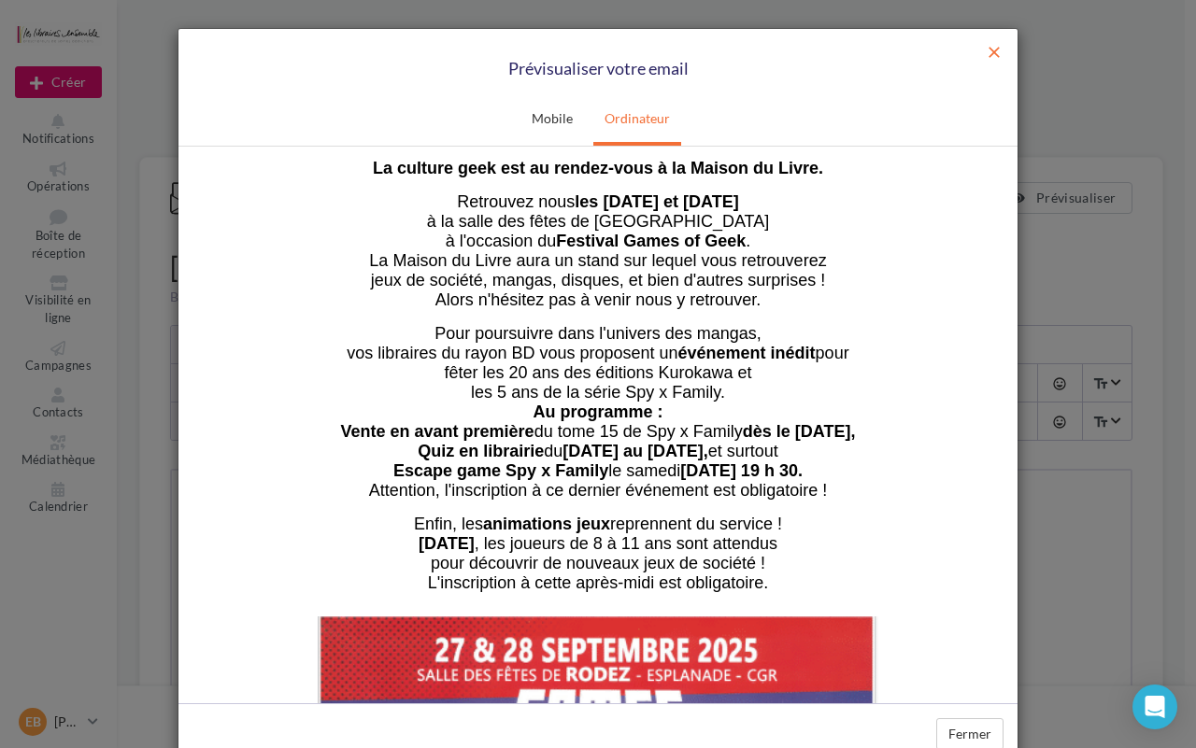
drag, startPoint x: 979, startPoint y: 52, endPoint x: 745, endPoint y: 26, distance: 236.0
click at [985, 52] on span "close" at bounding box center [994, 52] width 19 height 19
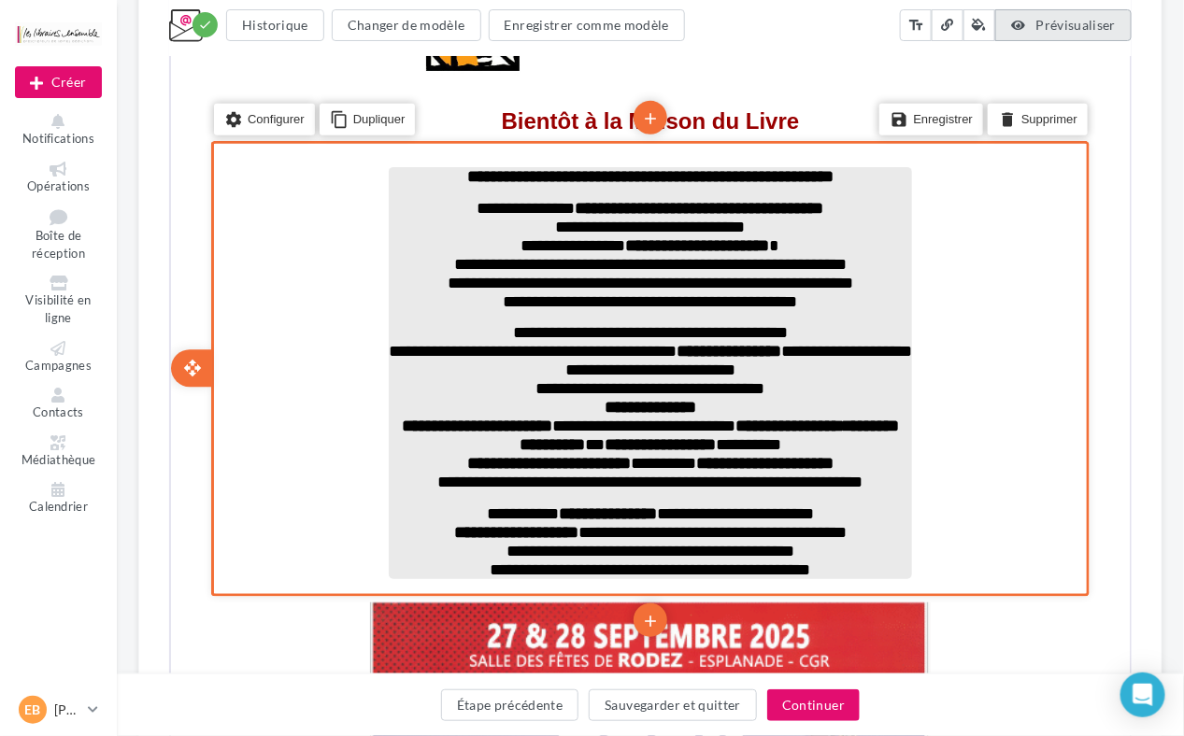
scroll to position [804, 0]
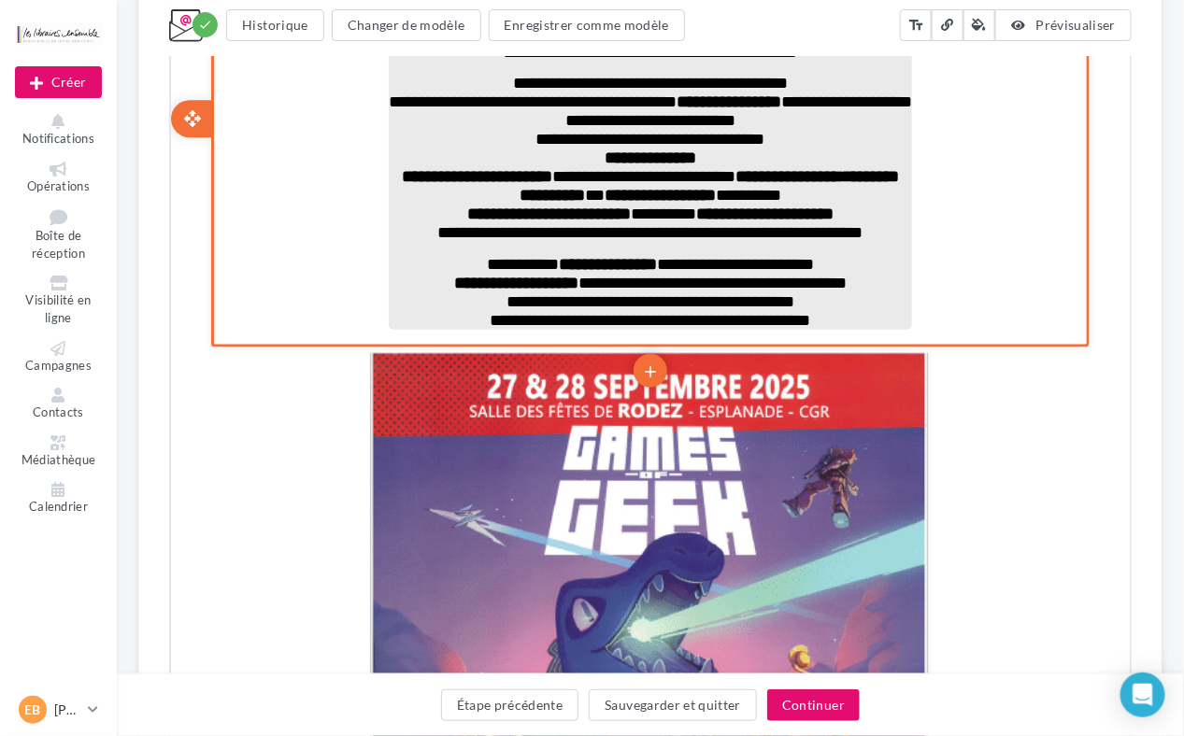
click at [795, 135] on p "**********" at bounding box center [647, 137] width 523 height 19
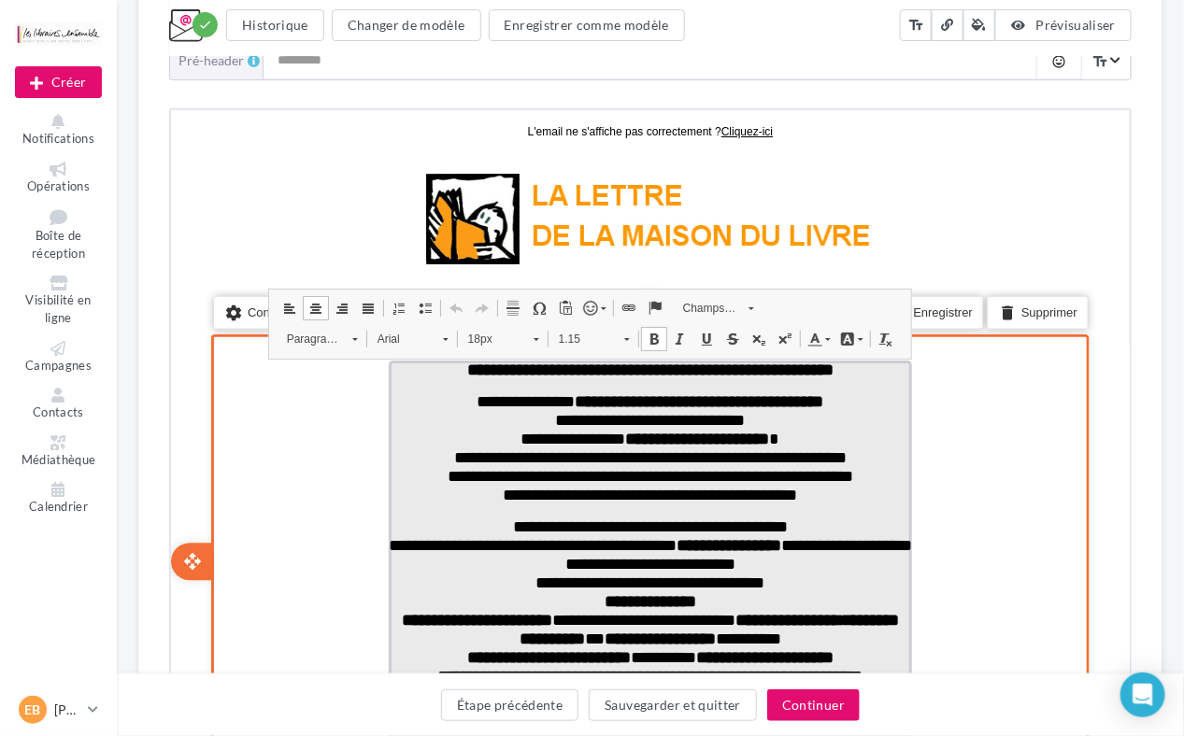
click at [776, 582] on p "**********" at bounding box center [647, 580] width 523 height 19
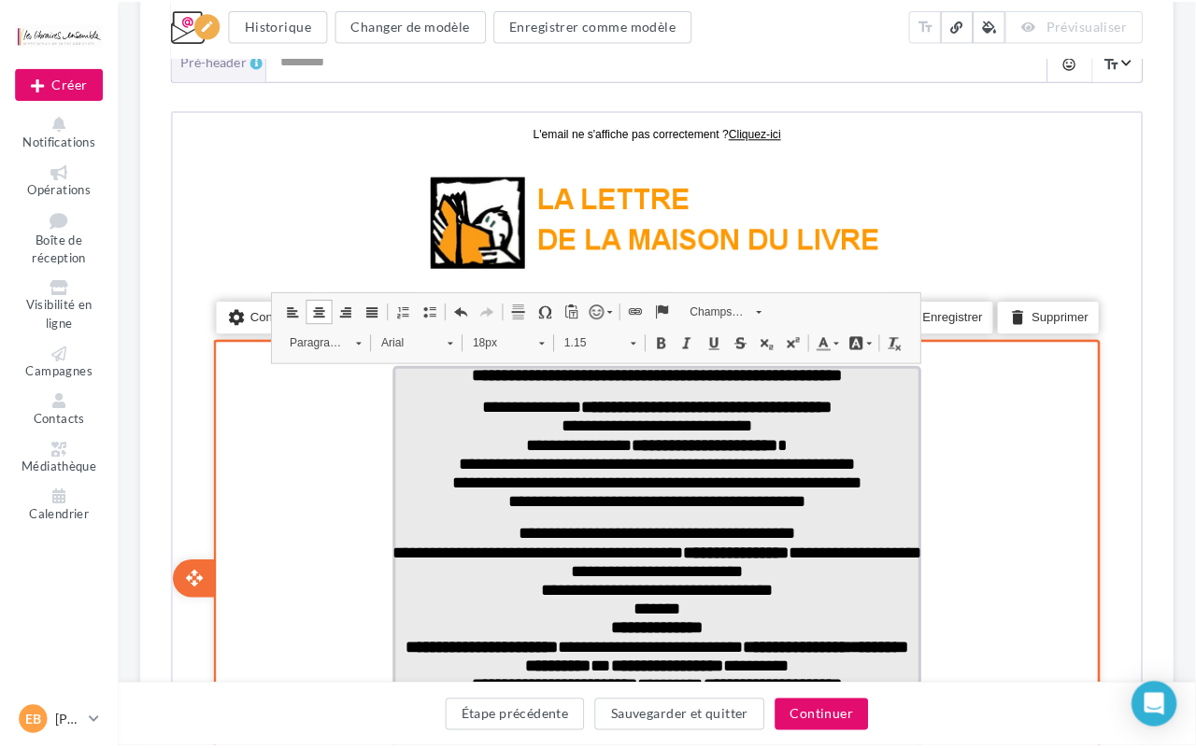
scroll to position [486, 0]
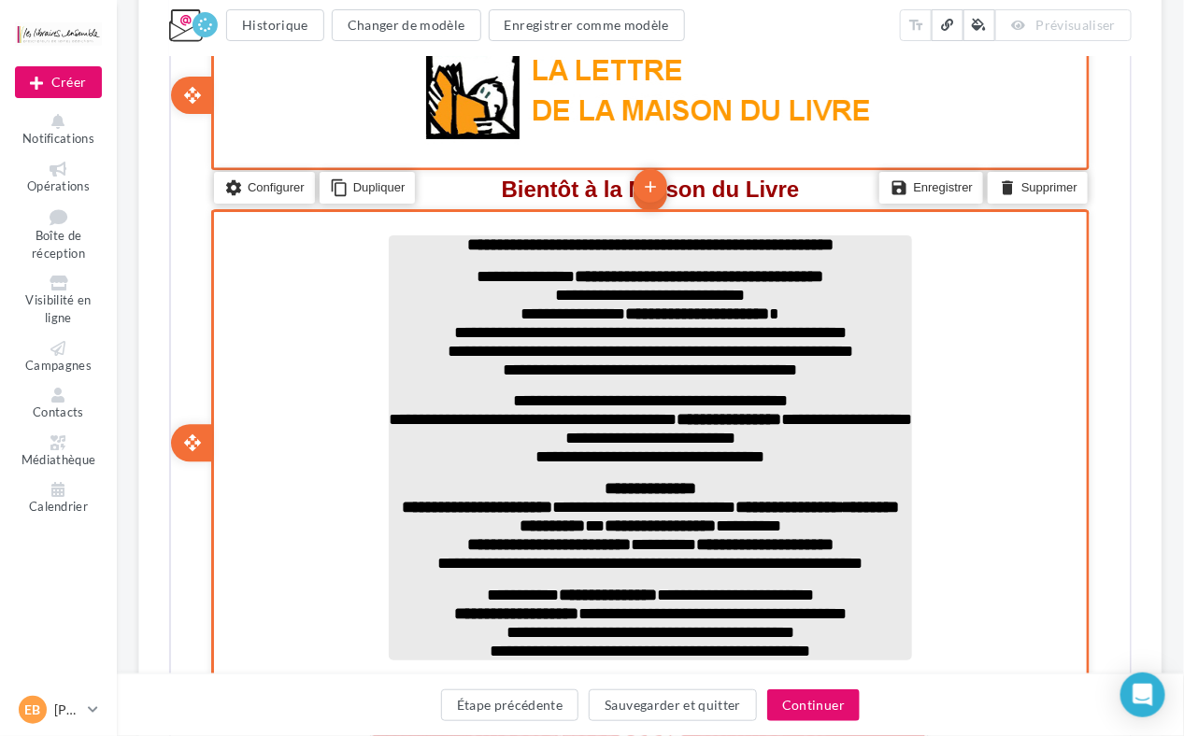
click at [1047, 292] on div "settings Configurer content_copy Dupliquer add add save Enregistrer delete Supp…" at bounding box center [647, 441] width 878 height 469
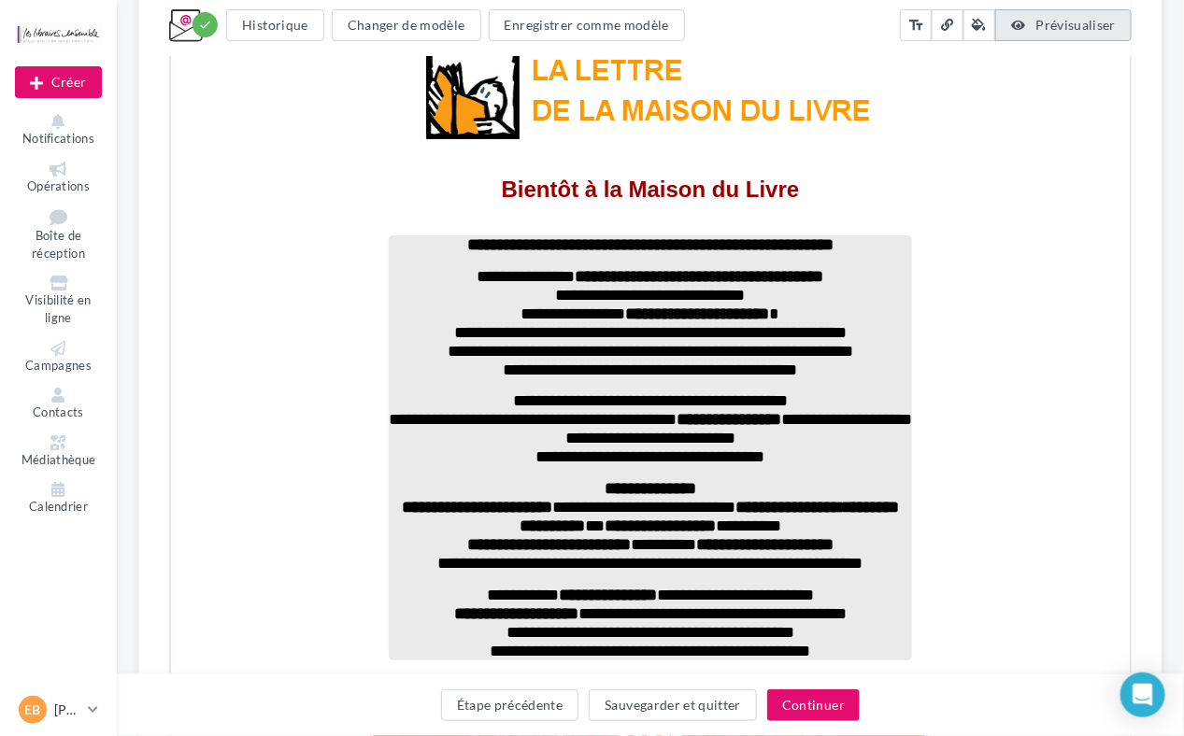
click at [1104, 25] on span "Prévisualiser" at bounding box center [1076, 25] width 80 height 16
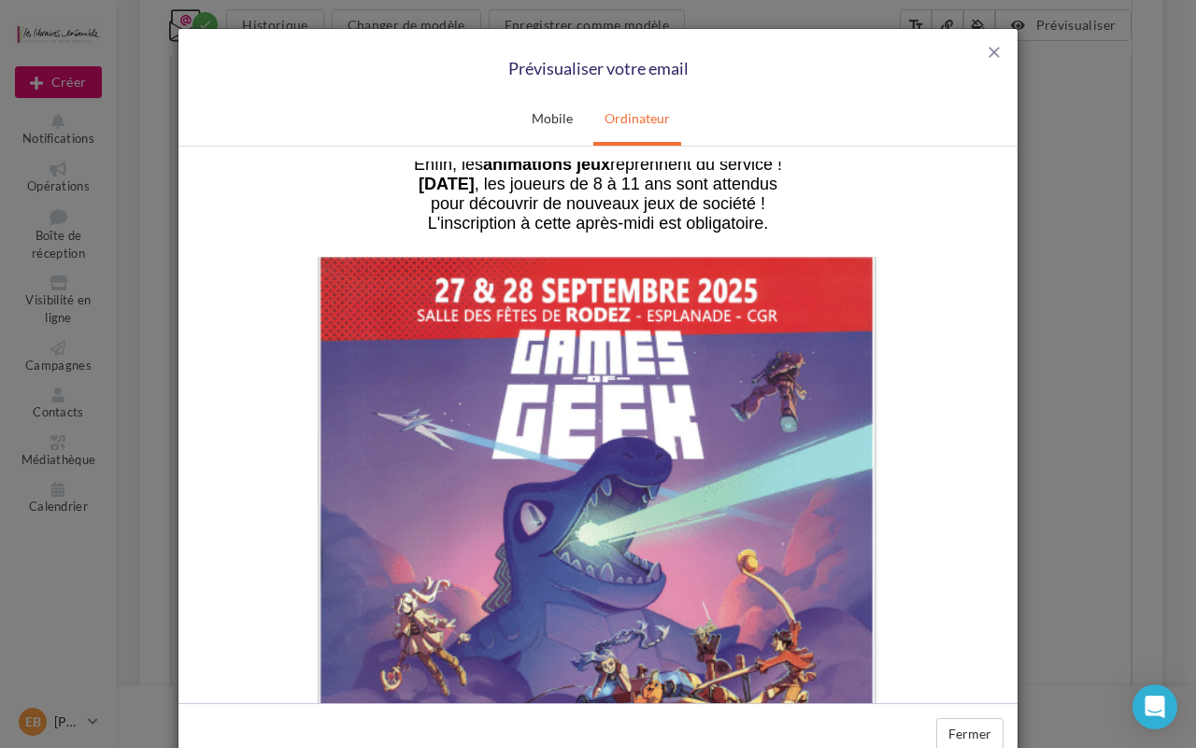
scroll to position [872, 0]
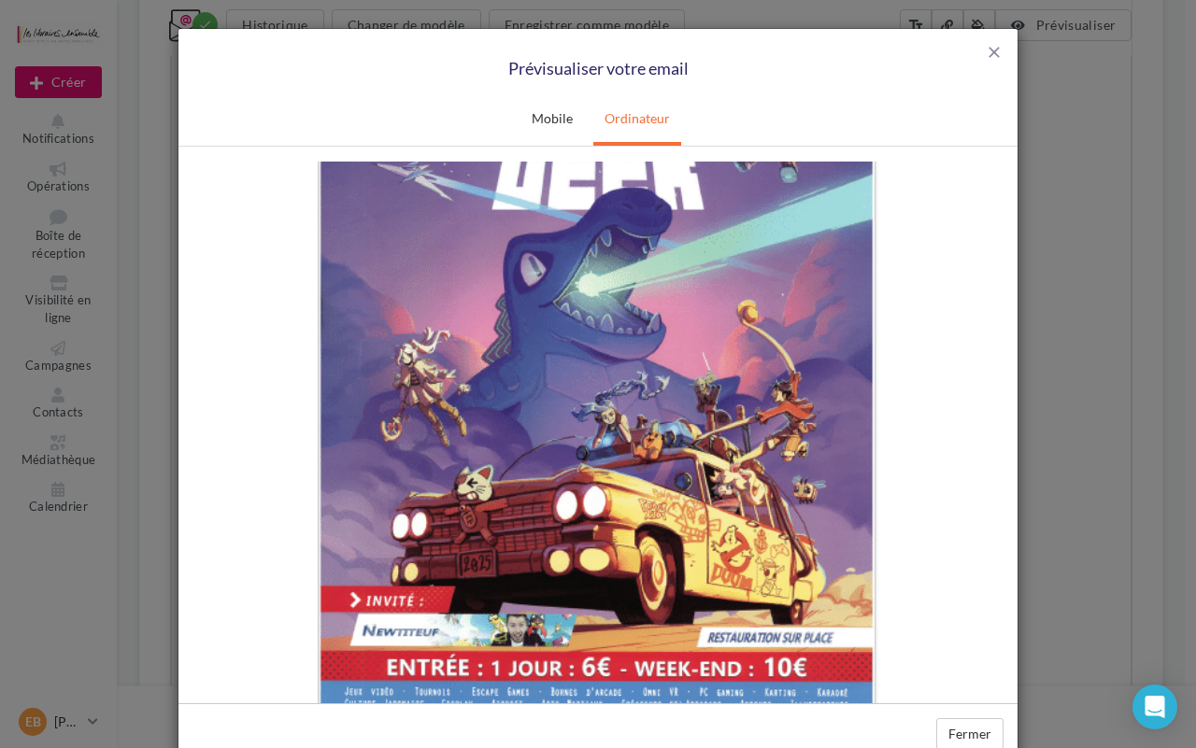
click at [587, 468] on img at bounding box center [598, 401] width 561 height 789
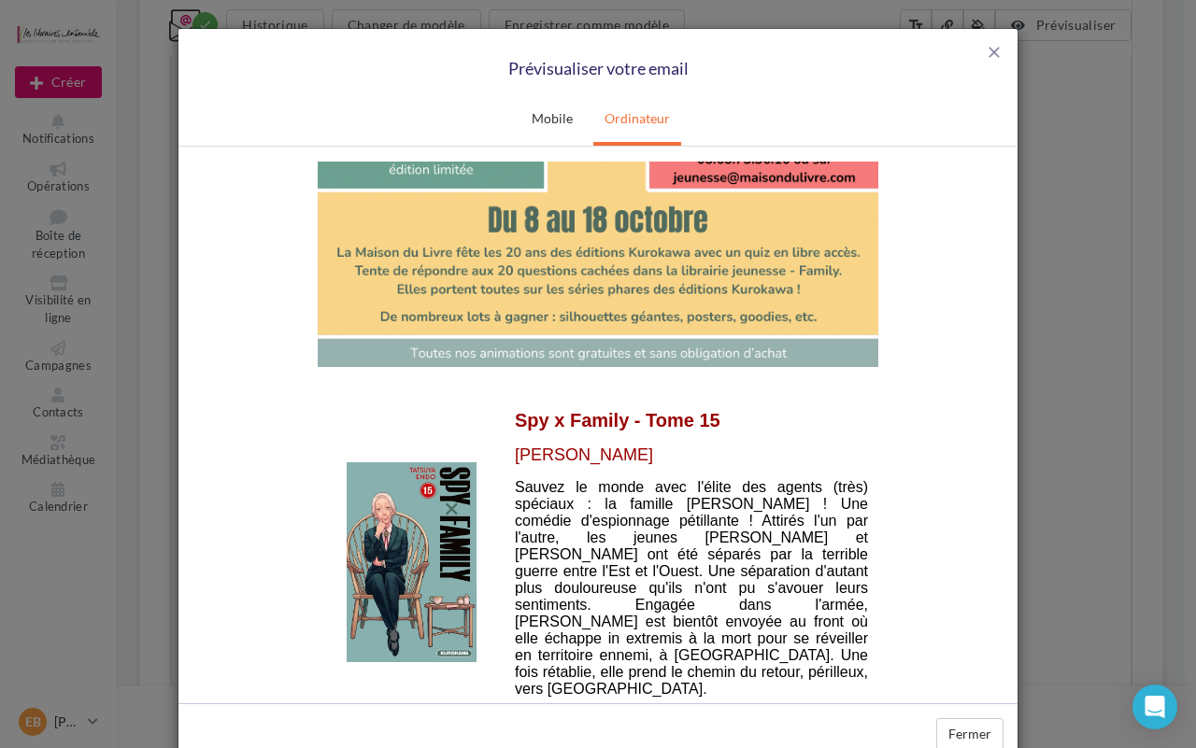
scroll to position [1869, 0]
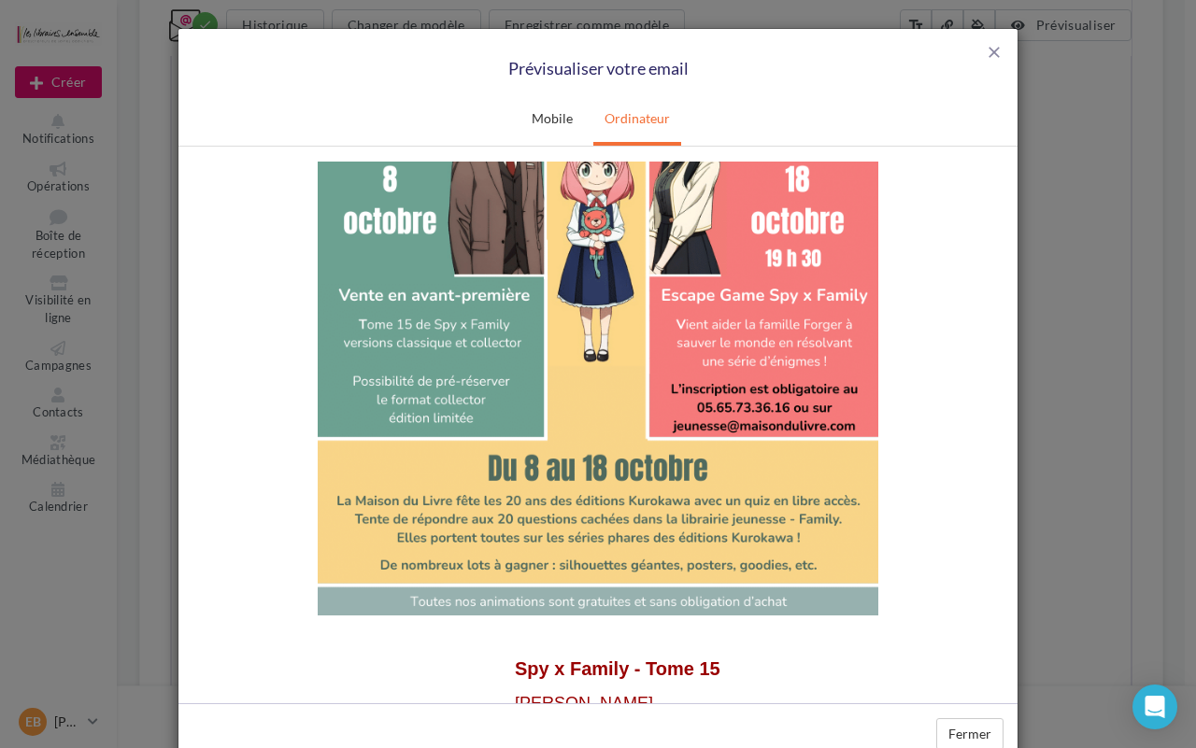
click at [746, 383] on img at bounding box center [598, 218] width 561 height 793
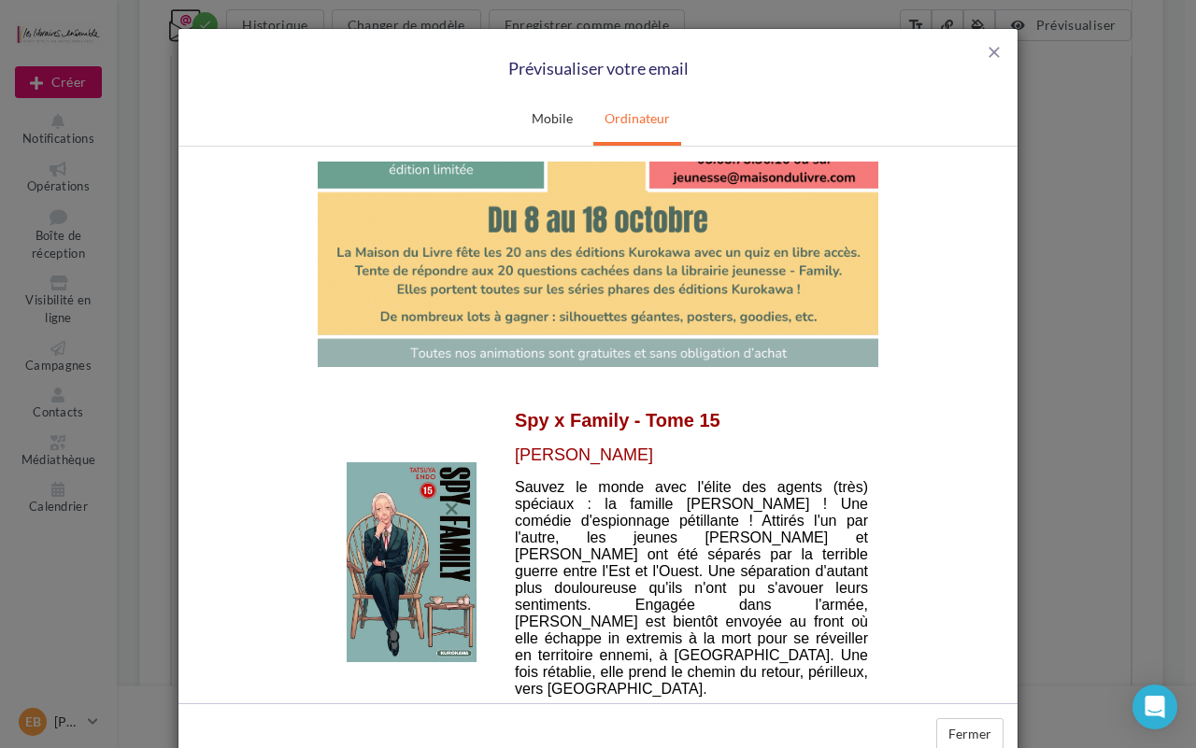
click at [428, 507] on img at bounding box center [412, 562] width 130 height 200
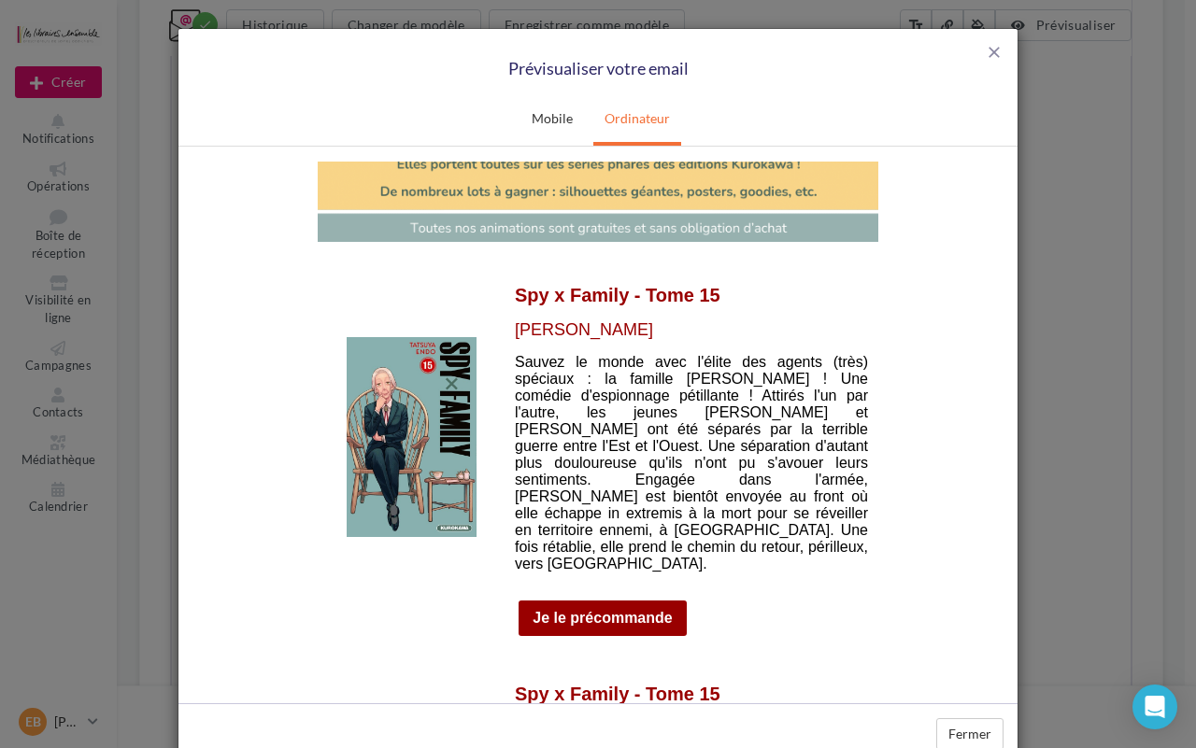
click at [592, 609] on link "Je le précommande" at bounding box center [602, 617] width 139 height 17
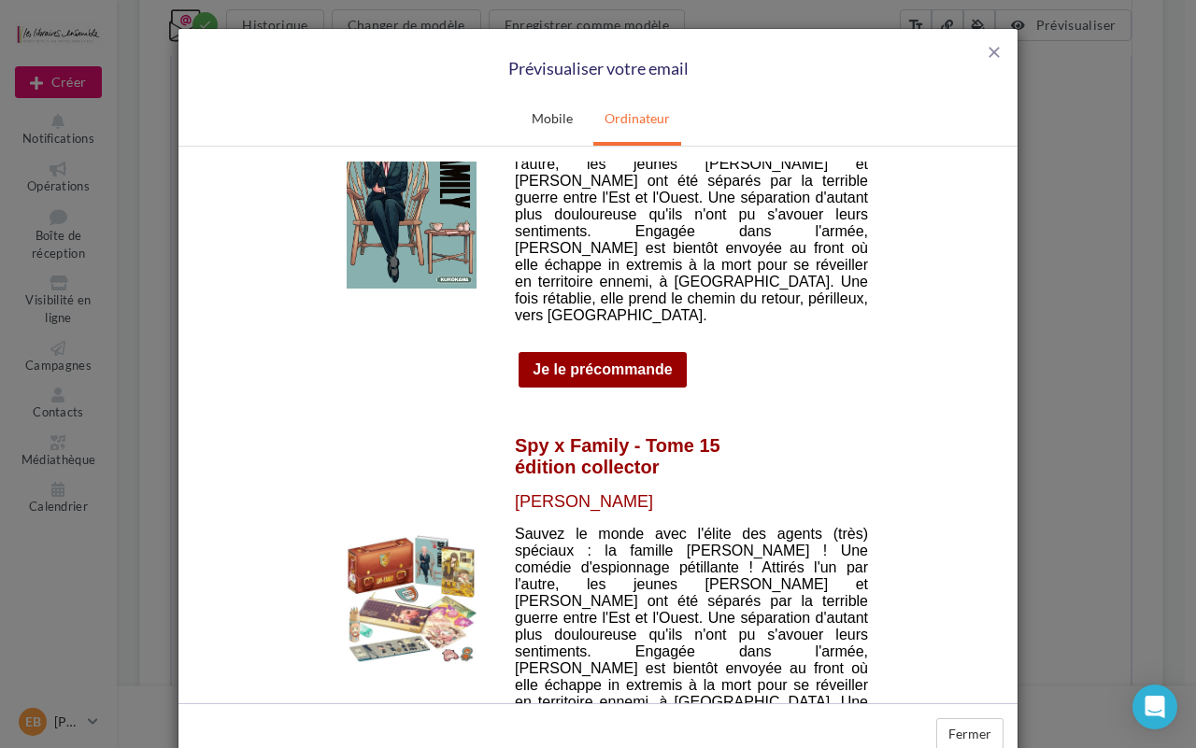
click at [384, 542] on img at bounding box center [412, 599] width 130 height 130
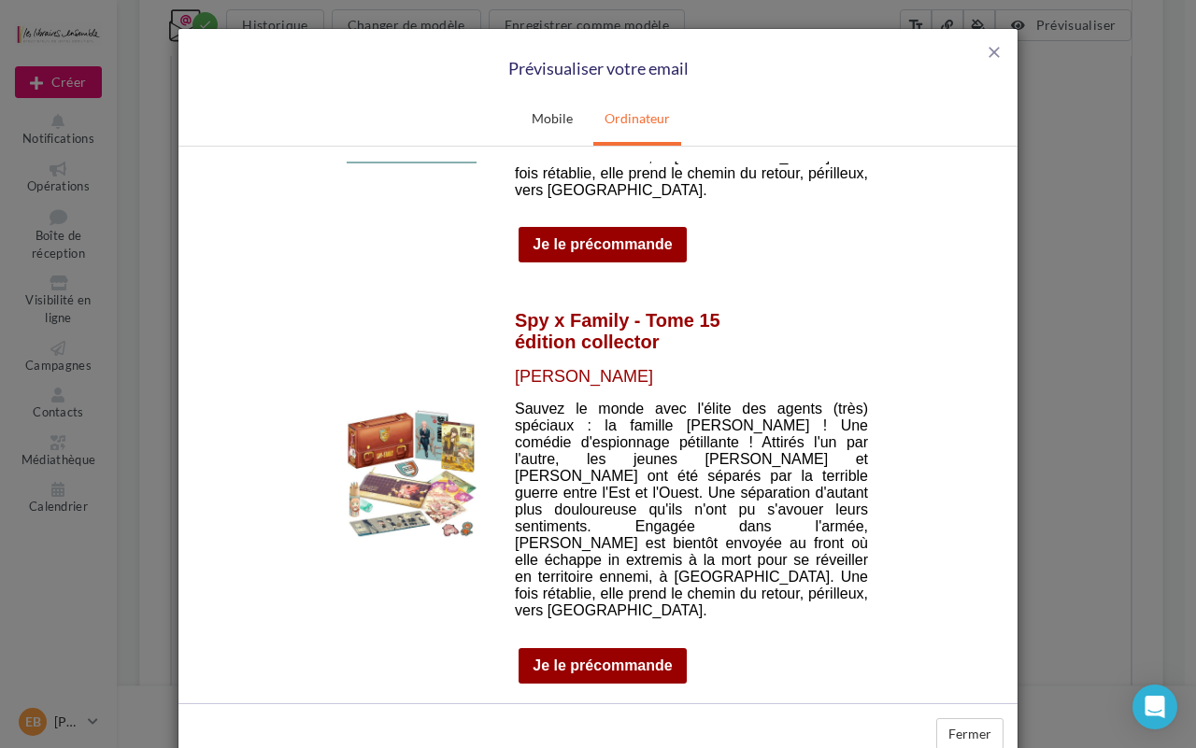
click at [591, 648] on td "Je le précommande" at bounding box center [602, 666] width 167 height 36
click at [592, 657] on link "Je le précommande" at bounding box center [602, 665] width 139 height 17
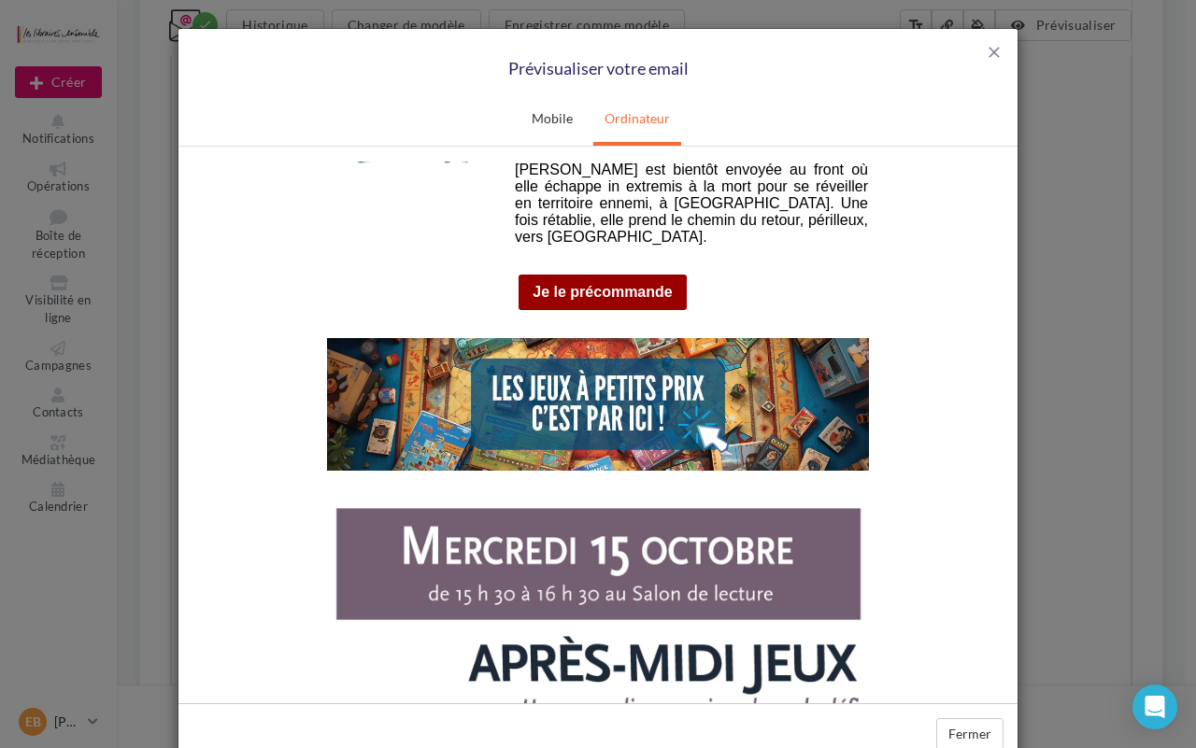
click at [535, 337] on img at bounding box center [598, 403] width 542 height 133
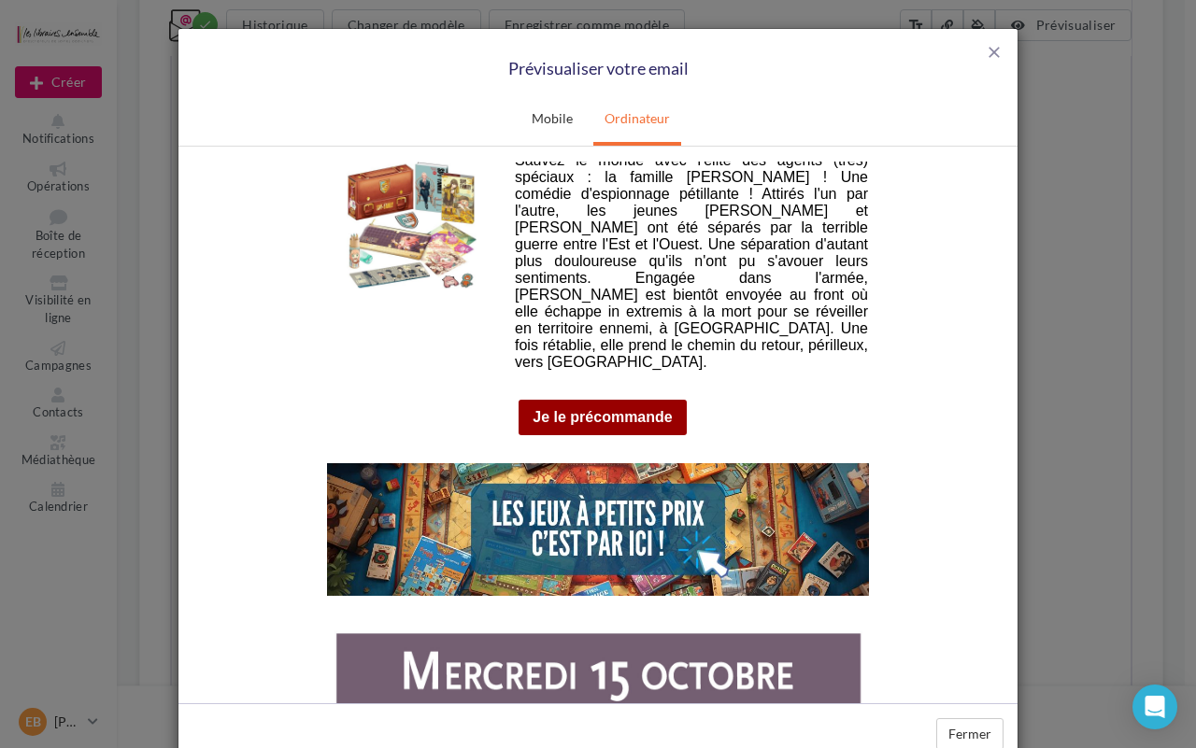
scroll to position [3239, 0]
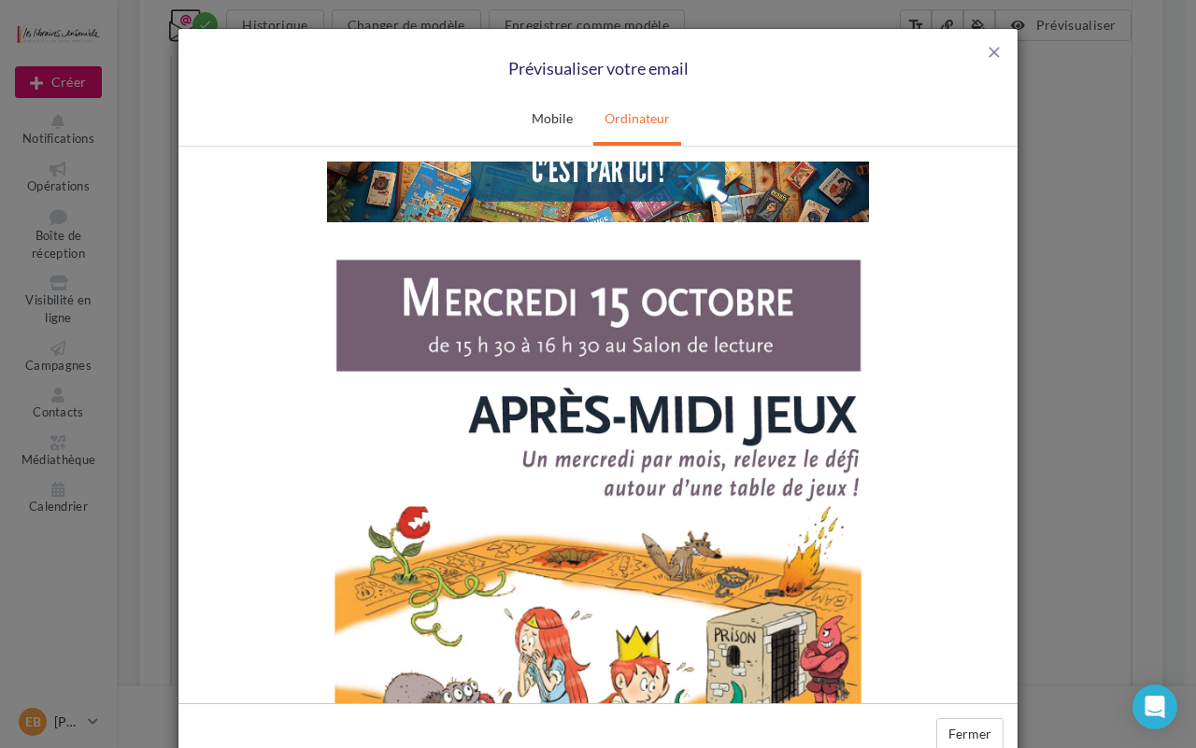
click at [591, 481] on img at bounding box center [598, 636] width 561 height 792
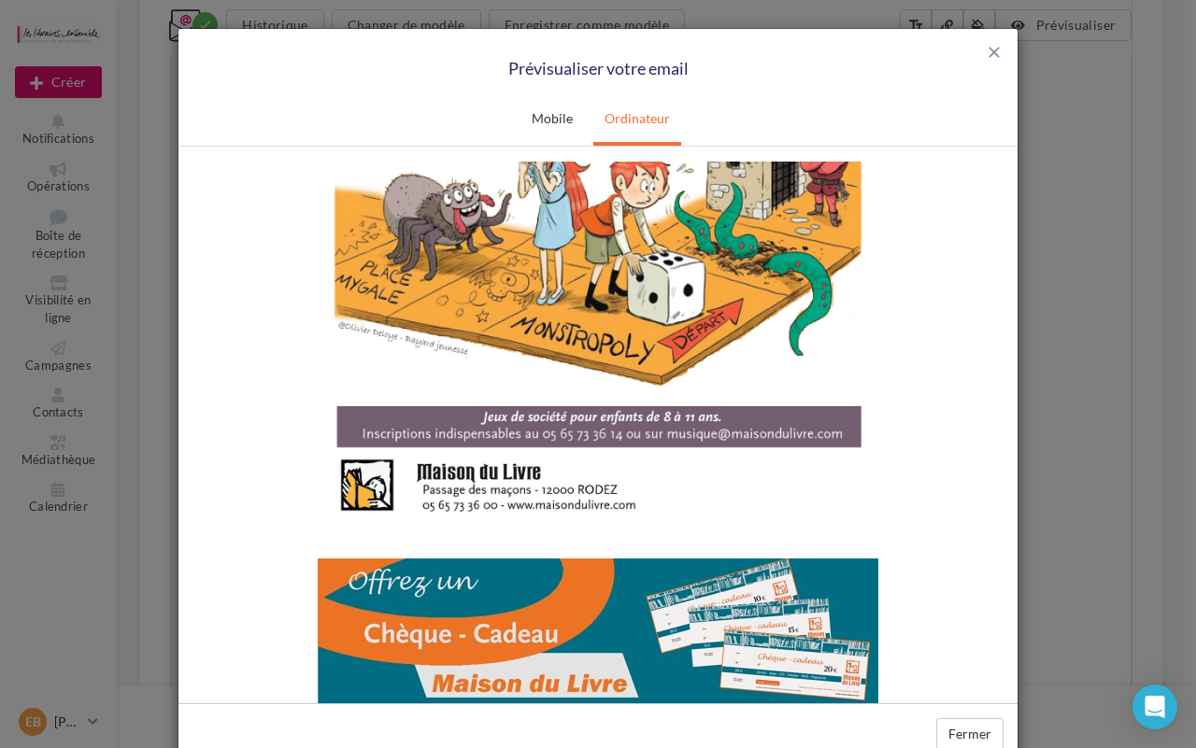
scroll to position [3764, 0]
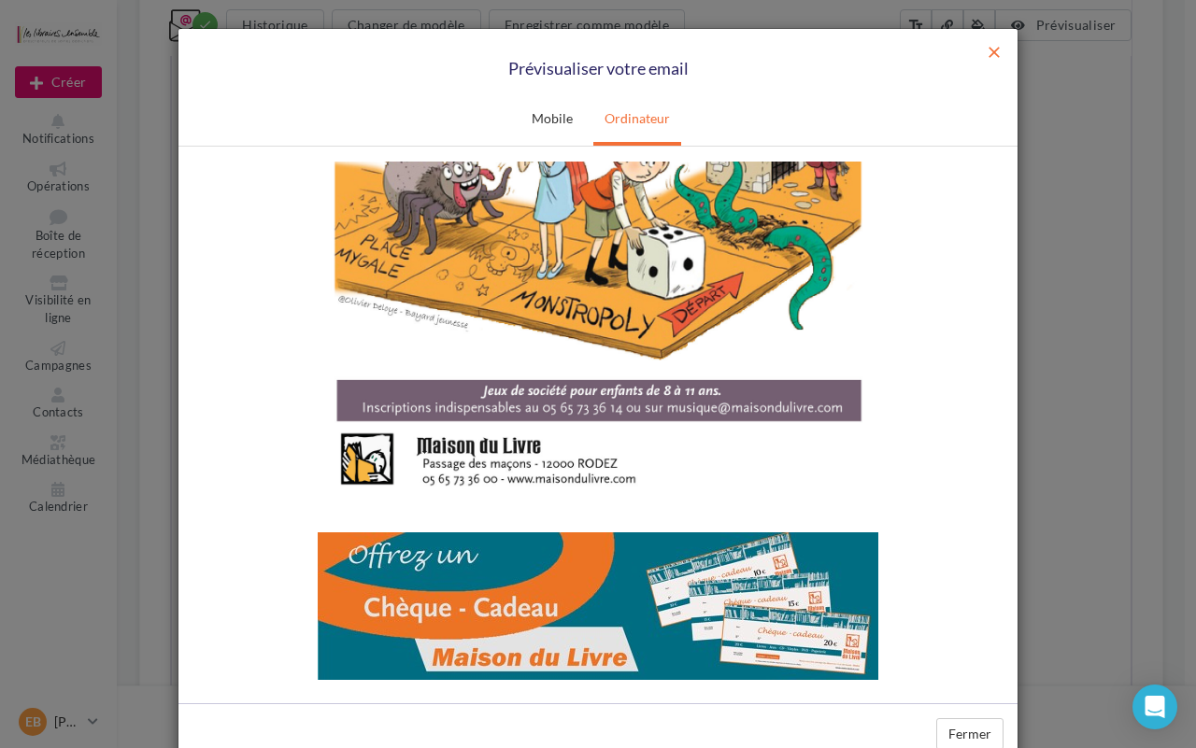
click at [991, 54] on span "close" at bounding box center [994, 52] width 19 height 19
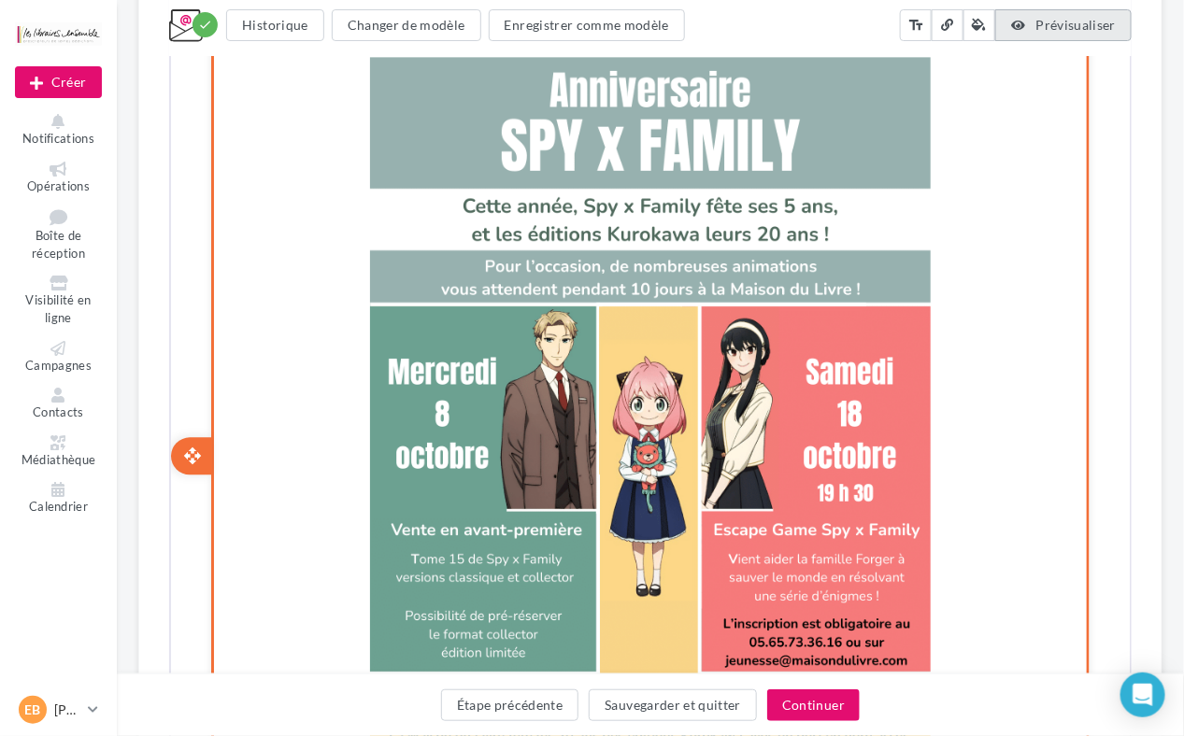
scroll to position [2299, 0]
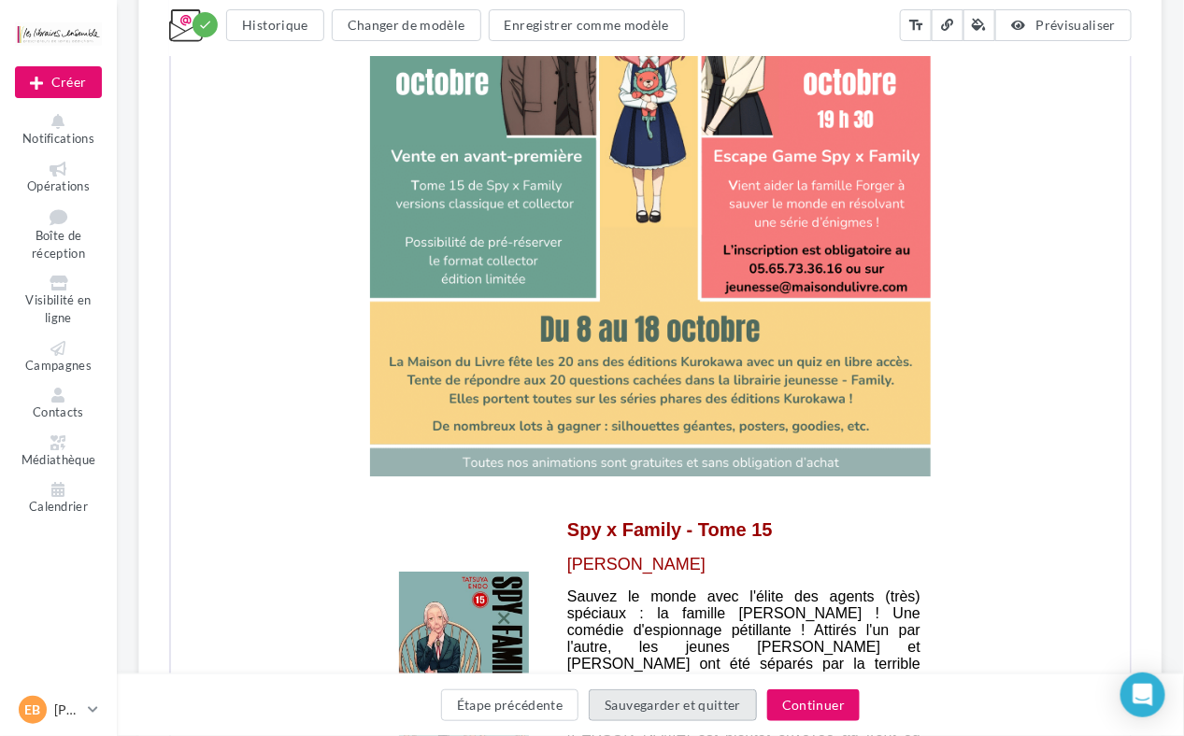
click at [717, 707] on button "Sauvegarder et quitter" at bounding box center [673, 706] width 168 height 32
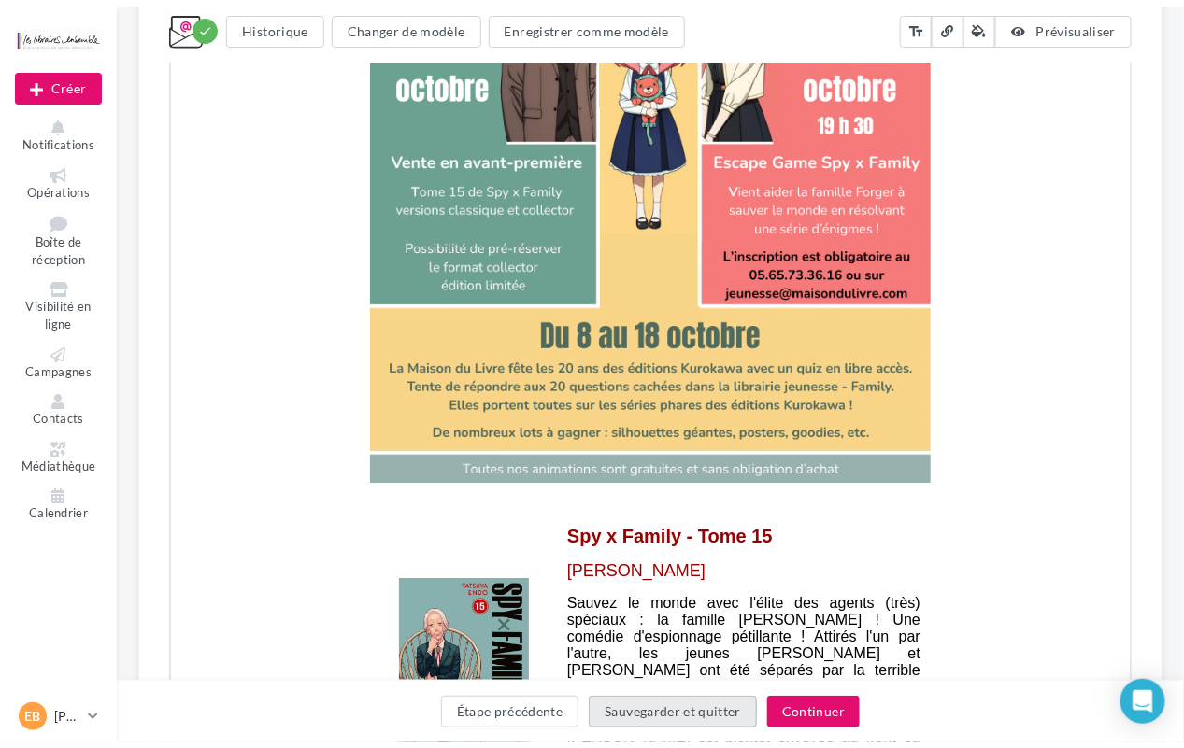
scroll to position [30, 0]
